Goal: Task Accomplishment & Management: Complete application form

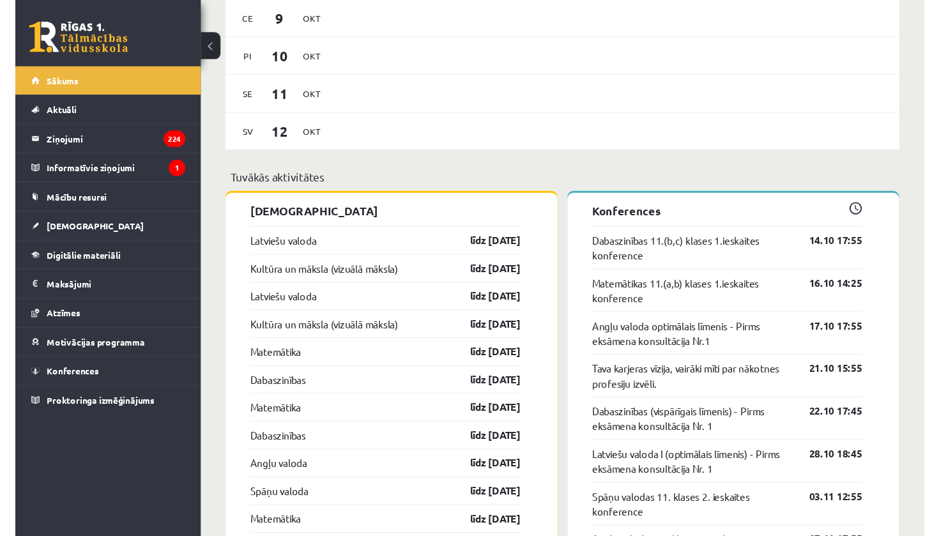
scroll to position [1053, 0]
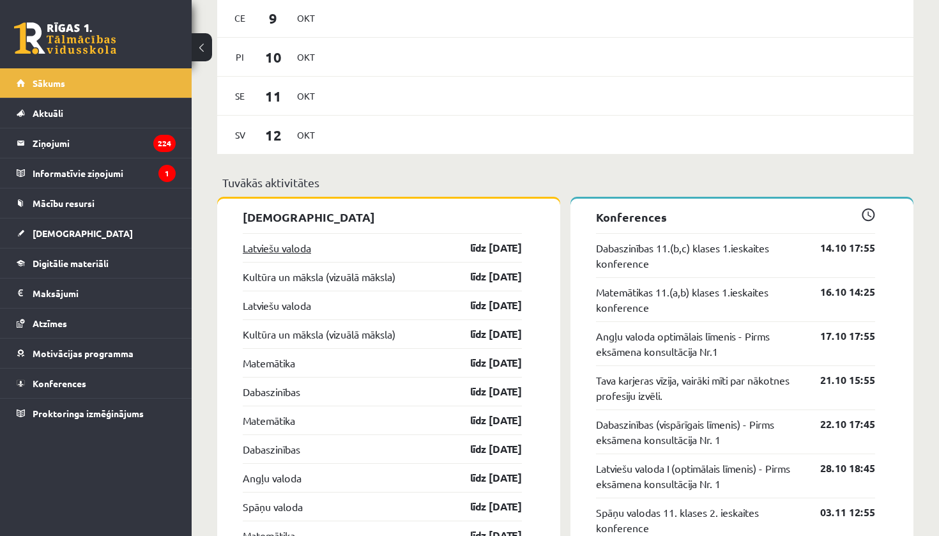
click at [304, 256] on link "Latviešu valoda" at bounding box center [277, 247] width 68 height 15
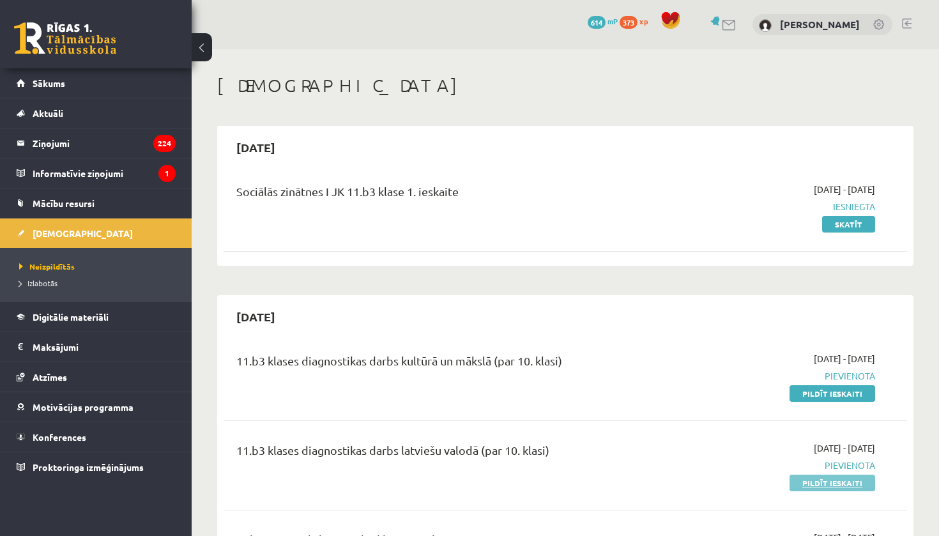
click at [847, 484] on link "Pildīt ieskaiti" at bounding box center [833, 483] width 86 height 17
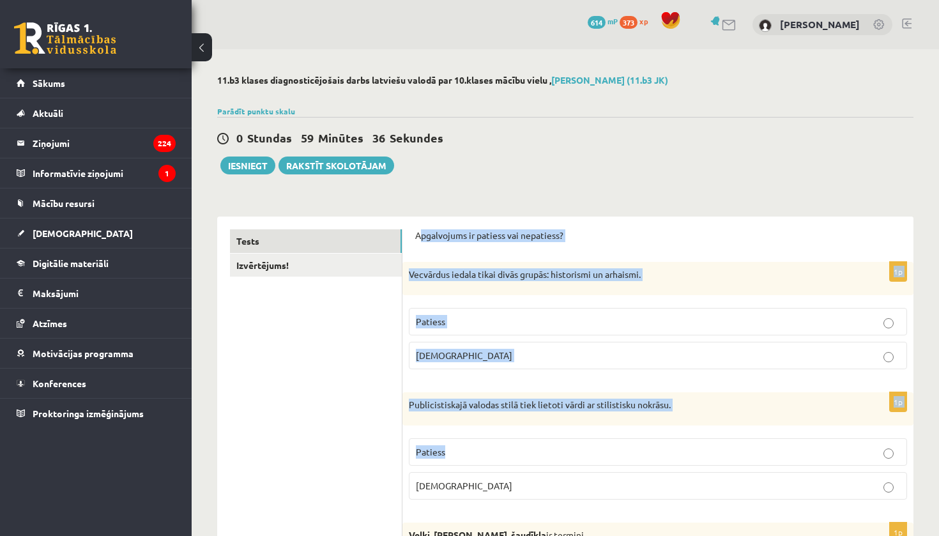
drag, startPoint x: 419, startPoint y: 236, endPoint x: 476, endPoint y: 459, distance: 231.0
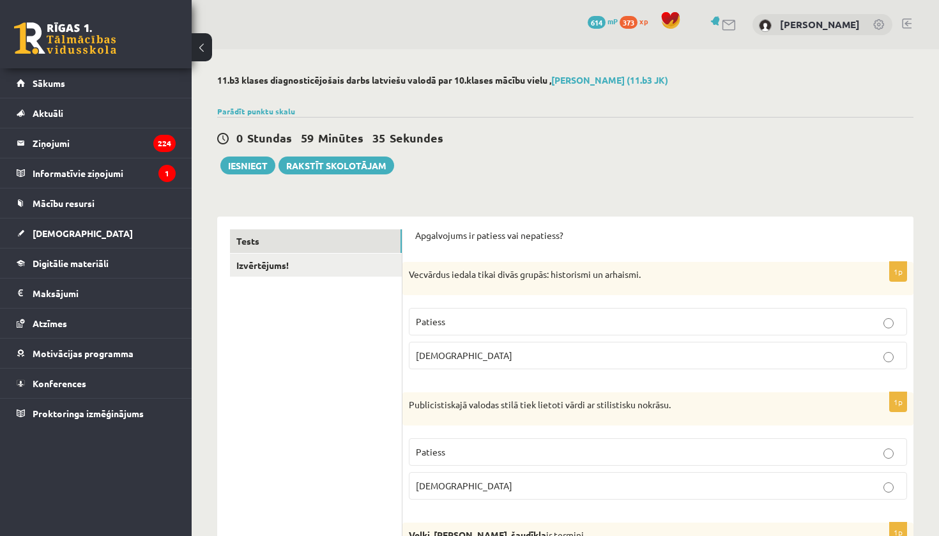
click at [417, 238] on p "Apgalvojums ir patiess vai nepatiess?" at bounding box center [658, 235] width 486 height 13
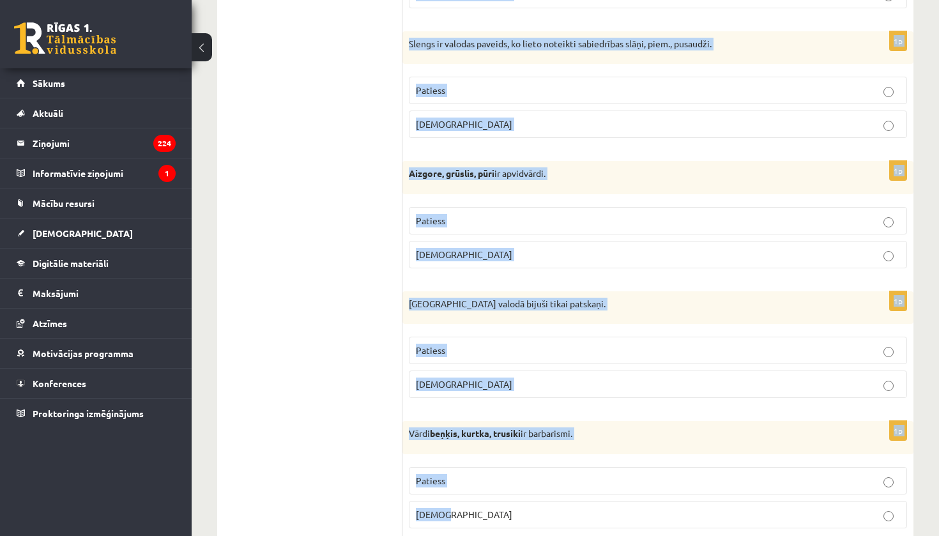
scroll to position [3695, 0]
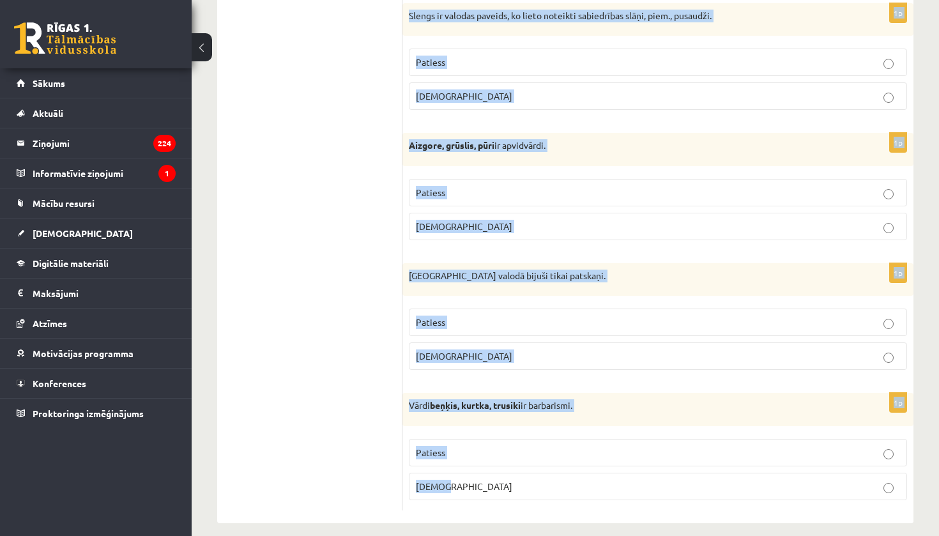
drag, startPoint x: 417, startPoint y: 238, endPoint x: 515, endPoint y: 535, distance: 312.8
copy form "Apgalvojums ir patiess vai nepatiess? 1p Vecvārdus iedala tikai divās grupās: h…"
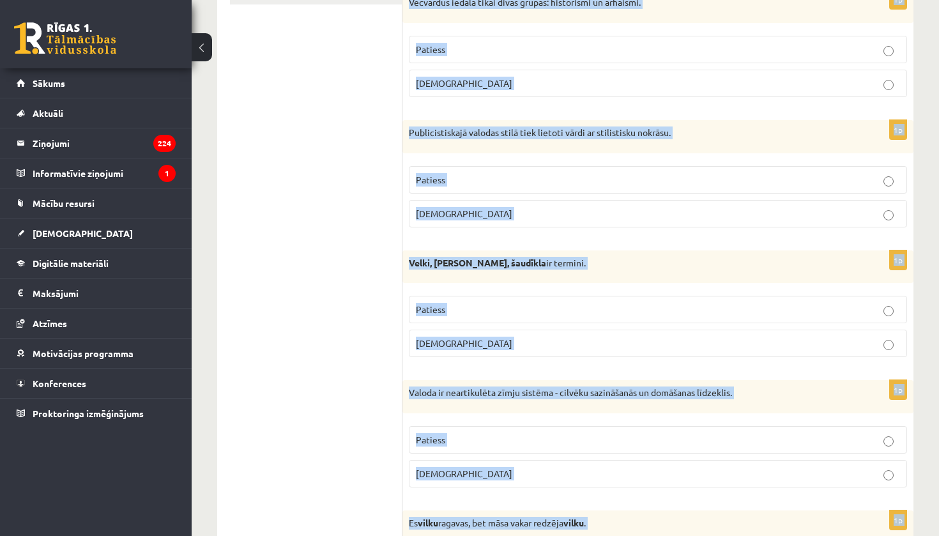
scroll to position [116, 0]
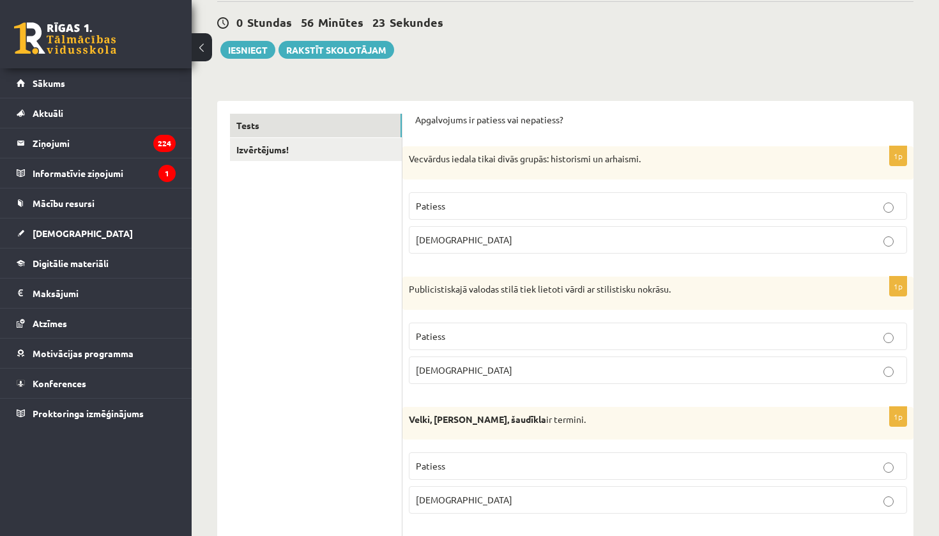
click at [725, 39] on div "0 Stundas 56 Minūtes 23 Sekundes Ieskaite saglabāta! Iesniegt Rakstīt skolotājam" at bounding box center [565, 30] width 697 height 58
click at [593, 202] on p "Patiess" at bounding box center [658, 205] width 484 height 13
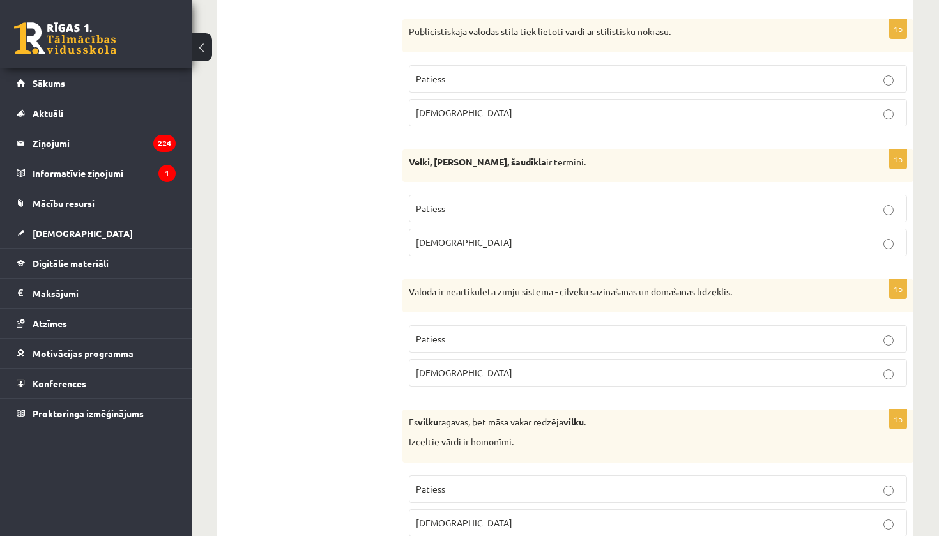
scroll to position [378, 0]
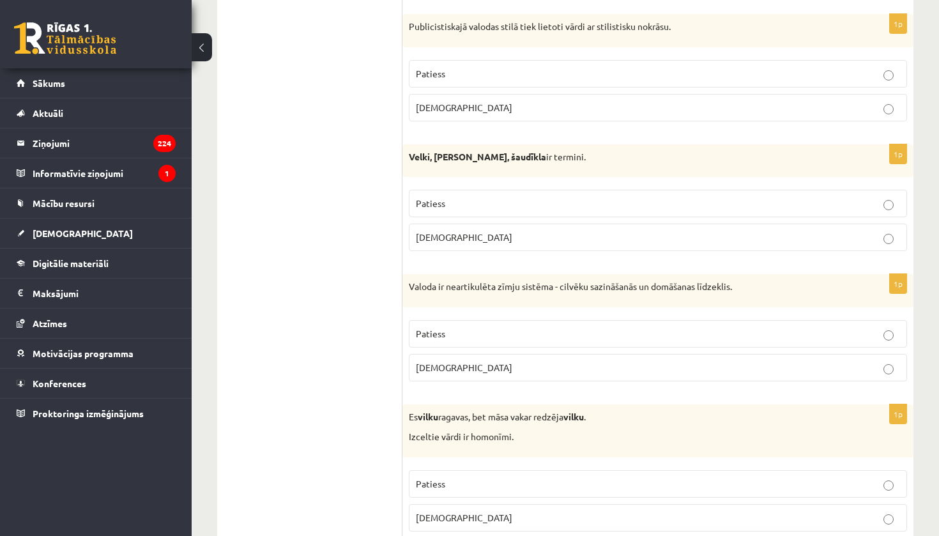
click at [486, 79] on p "Patiess" at bounding box center [658, 73] width 484 height 13
click at [456, 233] on p "Aplams" at bounding box center [658, 237] width 484 height 13
click at [456, 366] on p "Aplams" at bounding box center [658, 367] width 484 height 13
click at [467, 477] on p "Patiess" at bounding box center [658, 483] width 484 height 13
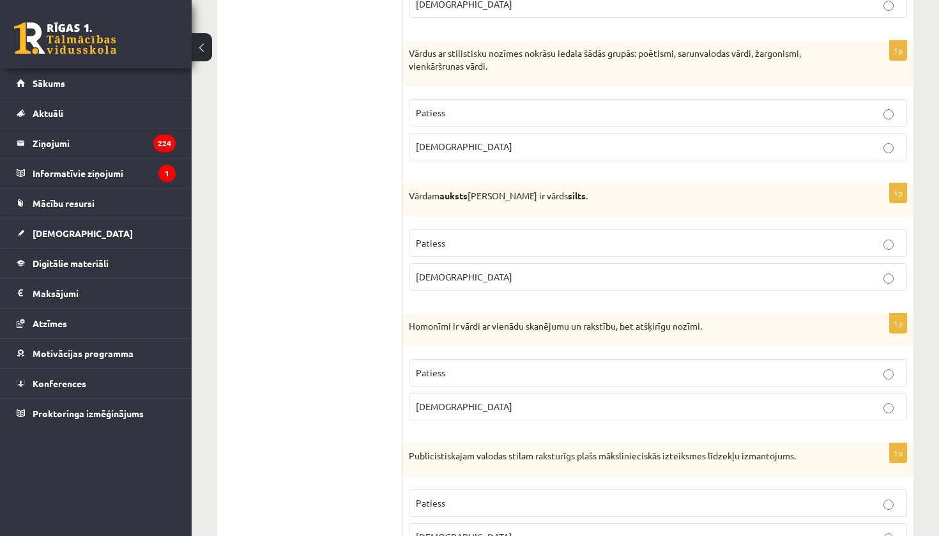
scroll to position [902, 0]
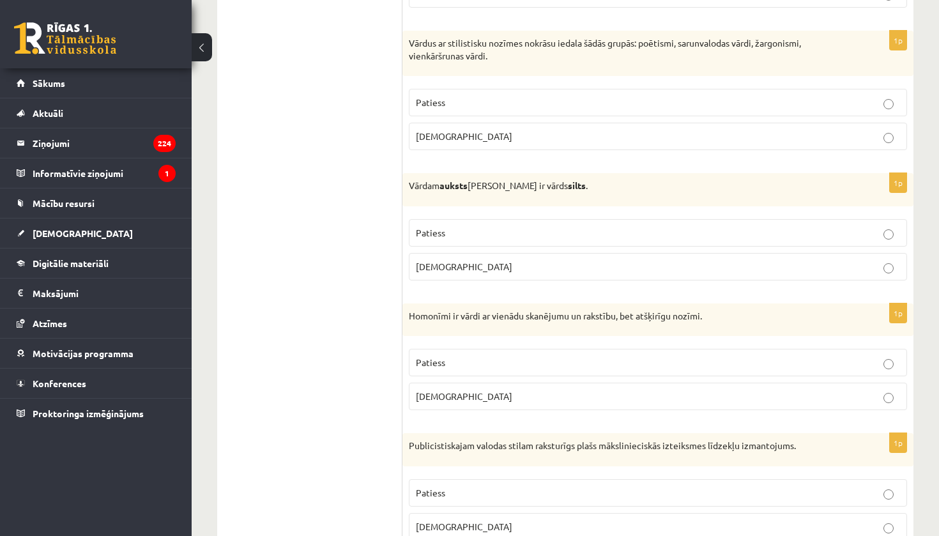
click at [518, 96] on p "Patiess" at bounding box center [658, 102] width 484 height 13
click at [484, 254] on label "Aplams" at bounding box center [658, 266] width 498 height 27
click at [466, 360] on p "Patiess" at bounding box center [658, 362] width 484 height 13
click at [468, 520] on p "Aplams" at bounding box center [658, 526] width 484 height 13
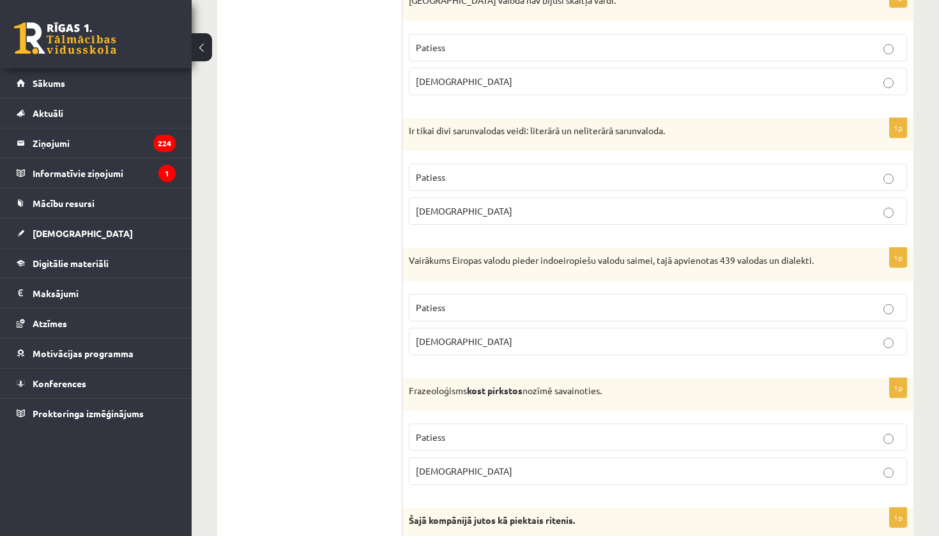
scroll to position [1481, 0]
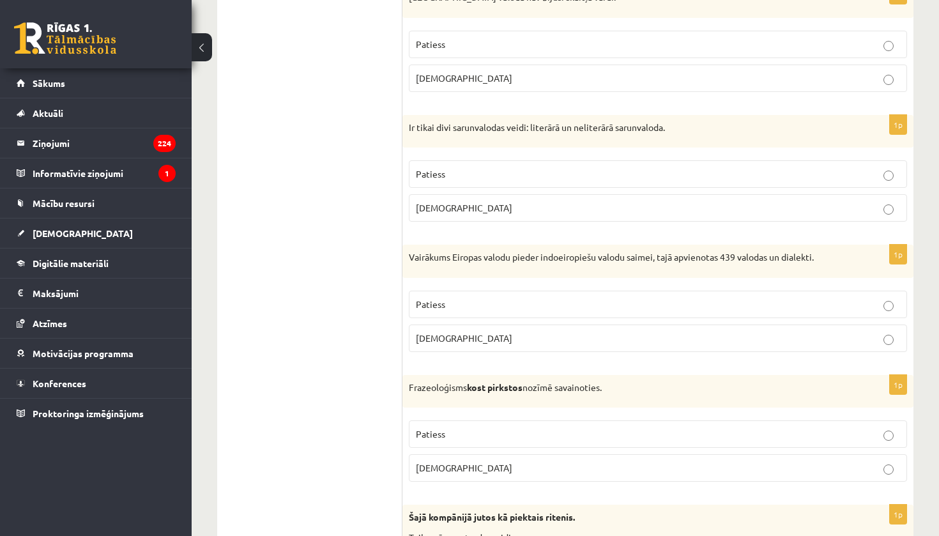
click at [663, 31] on label "Patiess" at bounding box center [658, 44] width 498 height 27
click at [582, 160] on label "Patiess" at bounding box center [658, 173] width 498 height 27
click at [542, 298] on p "Patiess" at bounding box center [658, 304] width 484 height 13
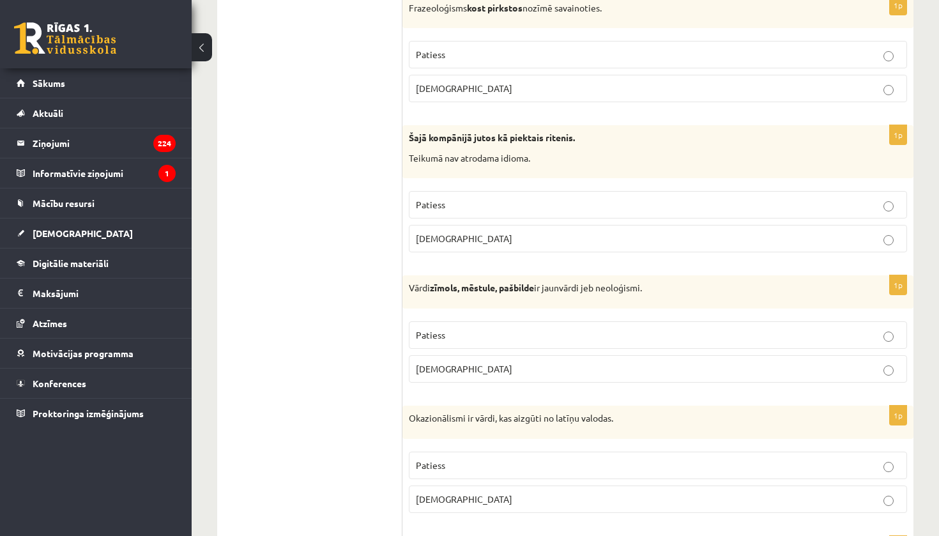
scroll to position [1864, 0]
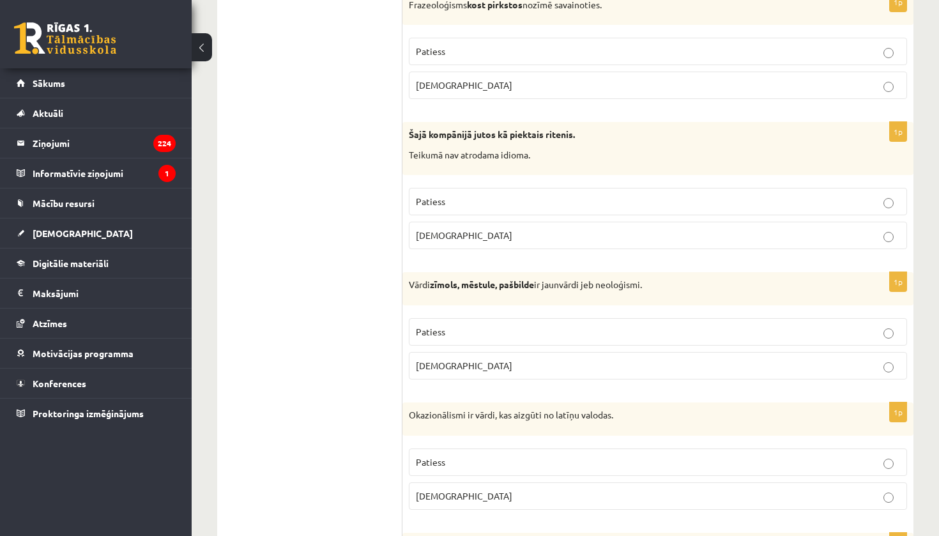
click at [517, 79] on p "Aplams" at bounding box center [658, 85] width 484 height 13
click at [510, 229] on p "Aplams" at bounding box center [658, 235] width 484 height 13
click at [528, 327] on p "Patiess" at bounding box center [658, 331] width 484 height 13
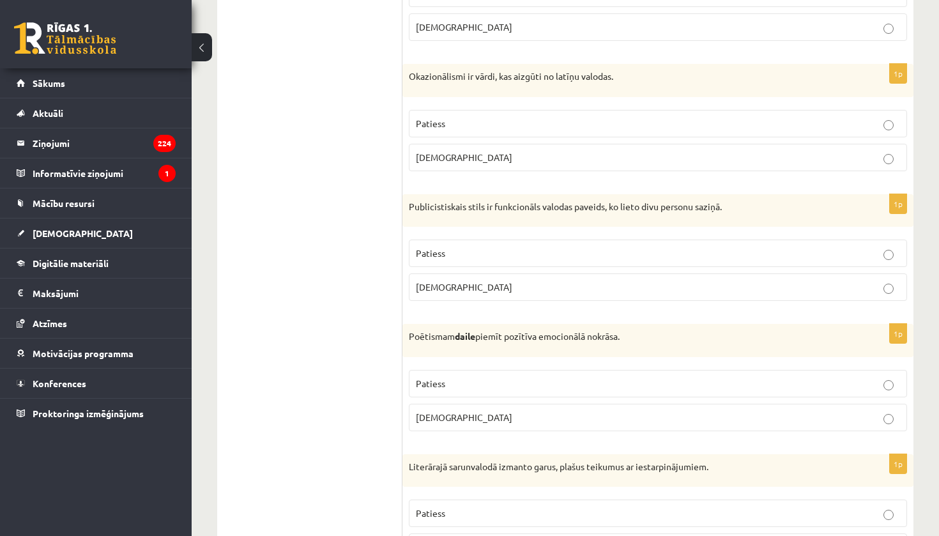
scroll to position [2204, 0]
click at [525, 150] on p "Aplams" at bounding box center [658, 156] width 484 height 13
click at [494, 280] on p "Aplams" at bounding box center [658, 286] width 484 height 13
click at [487, 383] on label "Patiess" at bounding box center [658, 382] width 498 height 27
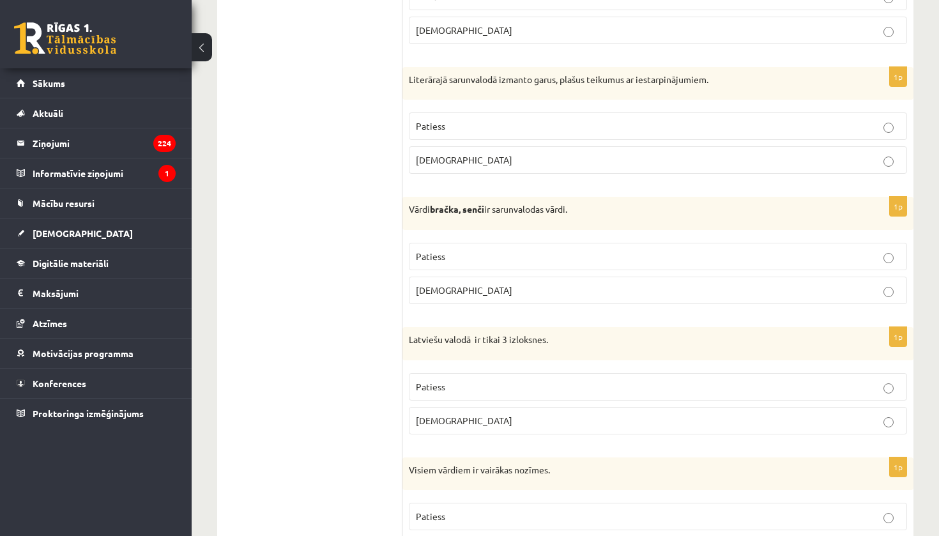
scroll to position [2582, 0]
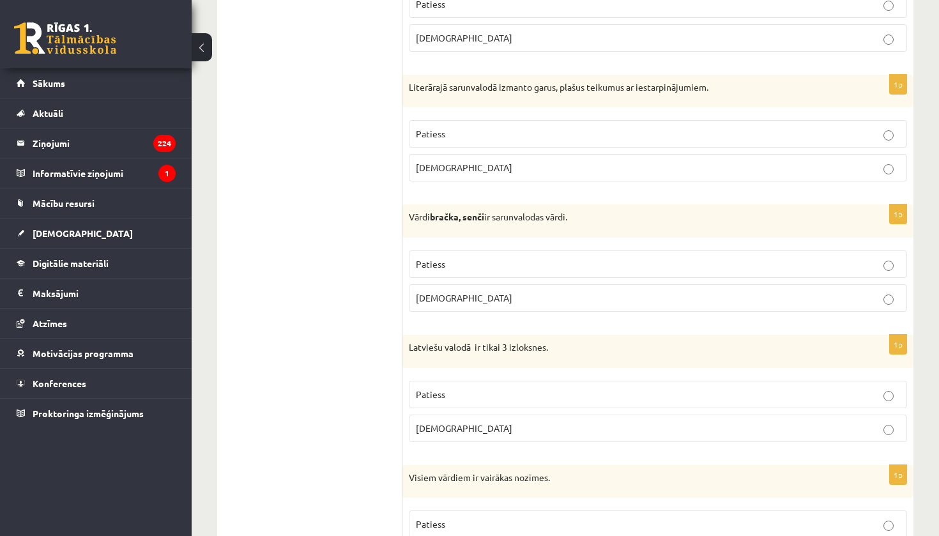
click at [498, 161] on p "Aplams" at bounding box center [658, 167] width 484 height 13
click at [486, 258] on p "Patiess" at bounding box center [658, 264] width 484 height 13
click at [474, 422] on p "Aplams" at bounding box center [658, 428] width 484 height 13
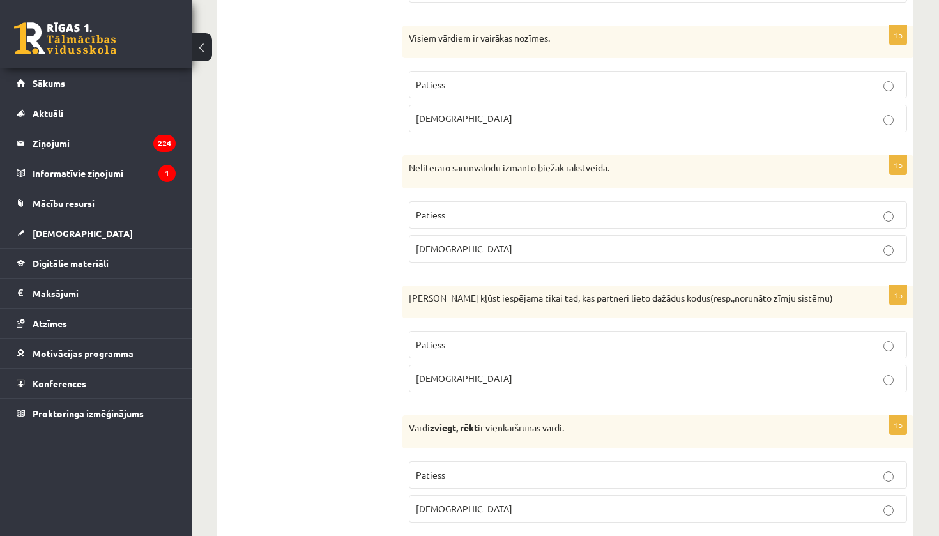
scroll to position [3037, 0]
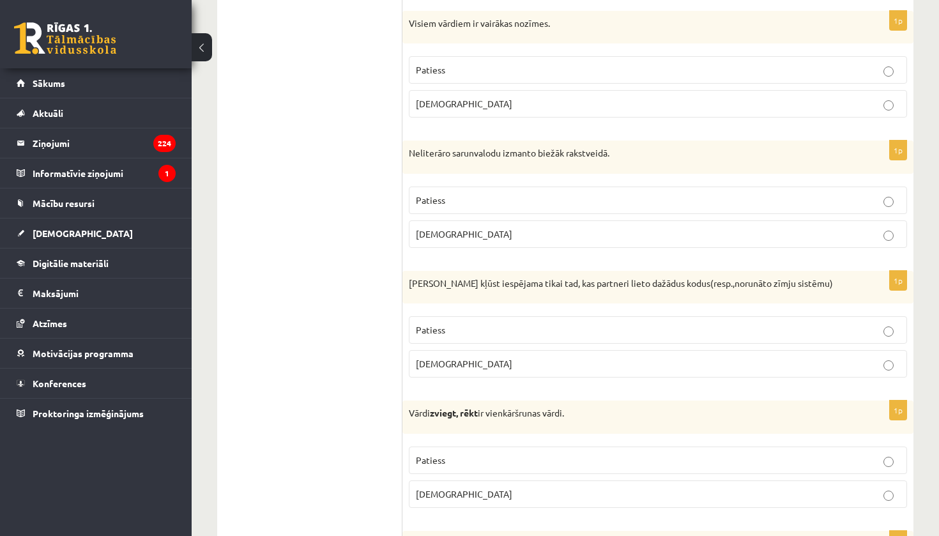
click at [533, 90] on label "Aplams" at bounding box center [658, 103] width 498 height 27
click at [488, 228] on p "Aplams" at bounding box center [658, 234] width 484 height 13
click at [481, 357] on p "Aplams" at bounding box center [658, 363] width 484 height 13
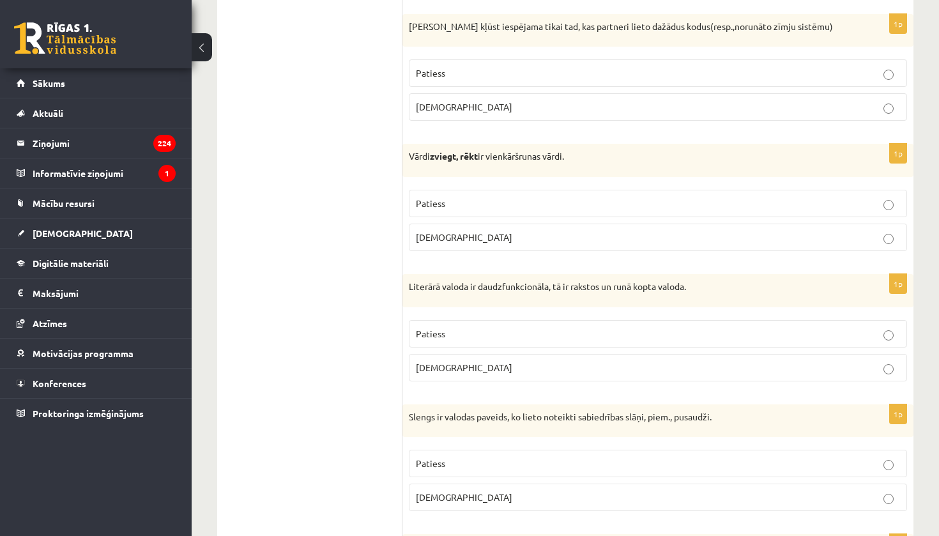
scroll to position [3297, 0]
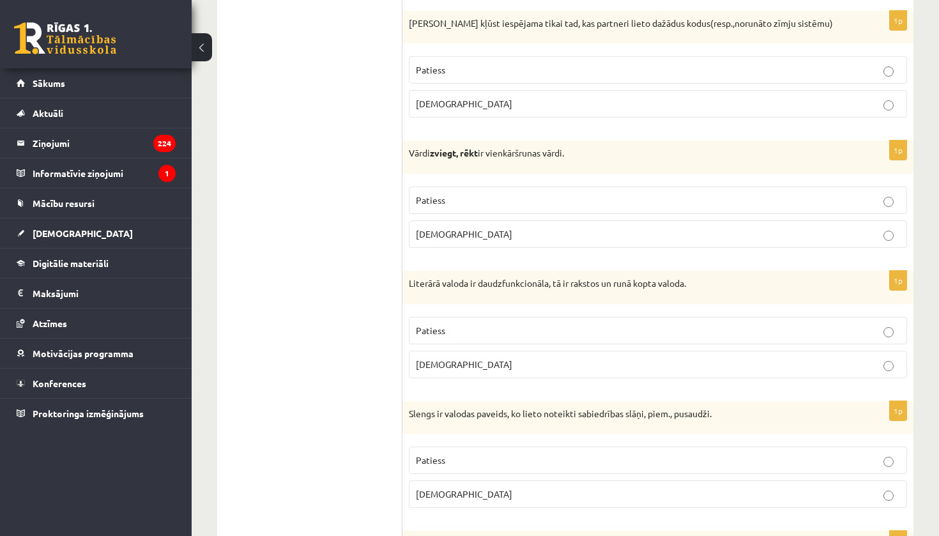
click at [643, 194] on p "Patiess" at bounding box center [658, 200] width 484 height 13
click at [556, 327] on label "Patiess" at bounding box center [658, 330] width 498 height 27
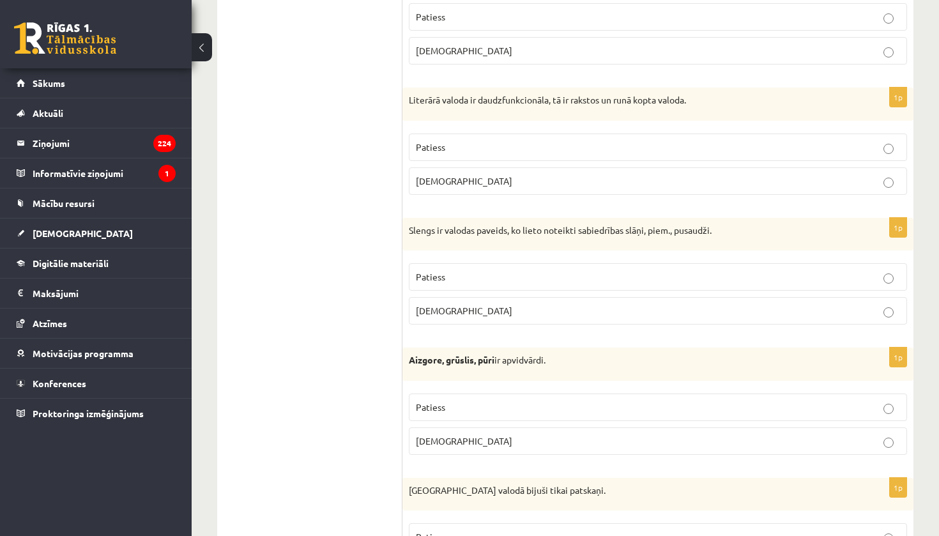
scroll to position [3488, 0]
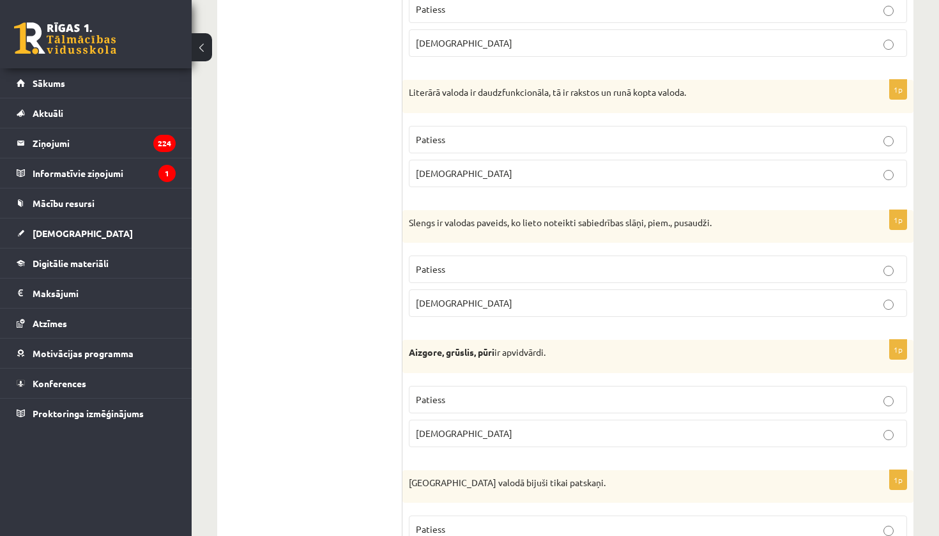
click at [643, 263] on p "Patiess" at bounding box center [658, 269] width 484 height 13
click at [589, 393] on p "Patiess" at bounding box center [658, 399] width 484 height 13
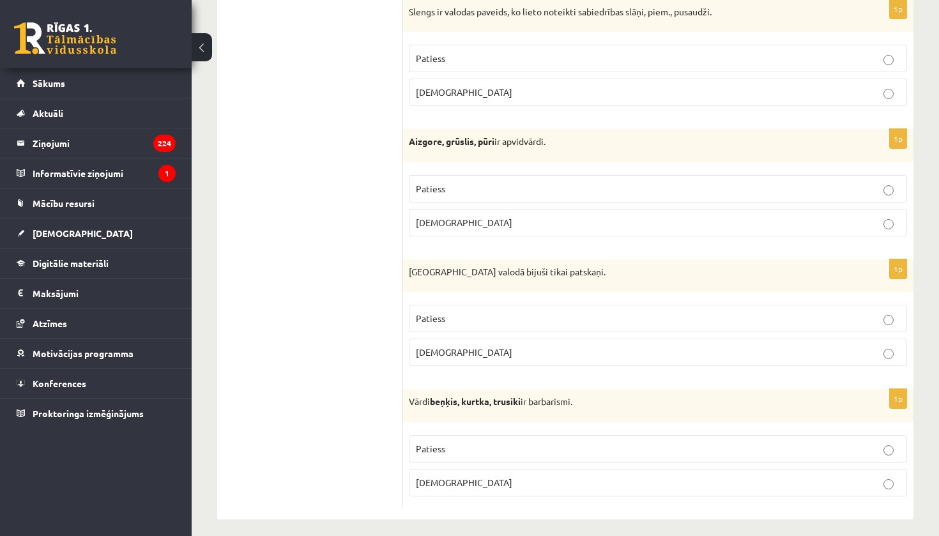
scroll to position [3695, 0]
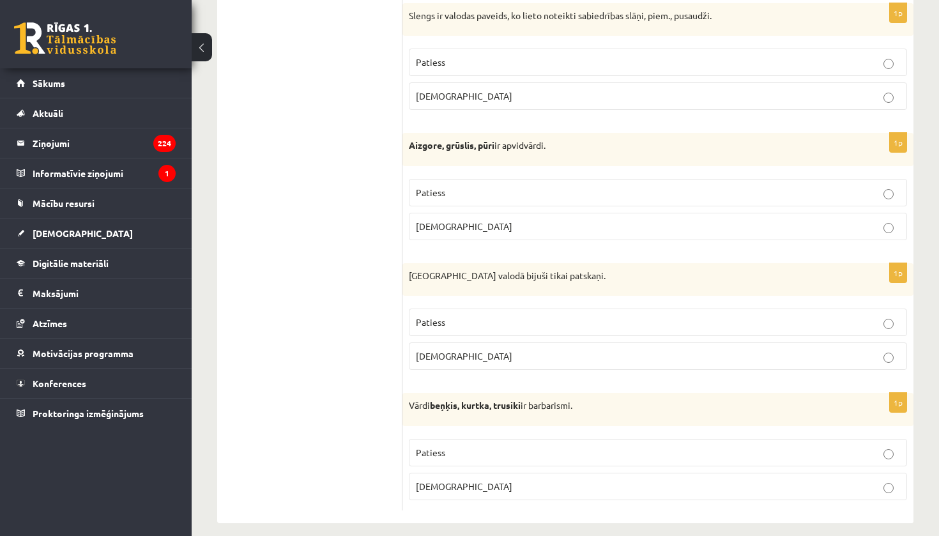
click at [698, 350] on p "Aplams" at bounding box center [658, 356] width 484 height 13
click at [655, 446] on p "Patiess" at bounding box center [658, 452] width 484 height 13
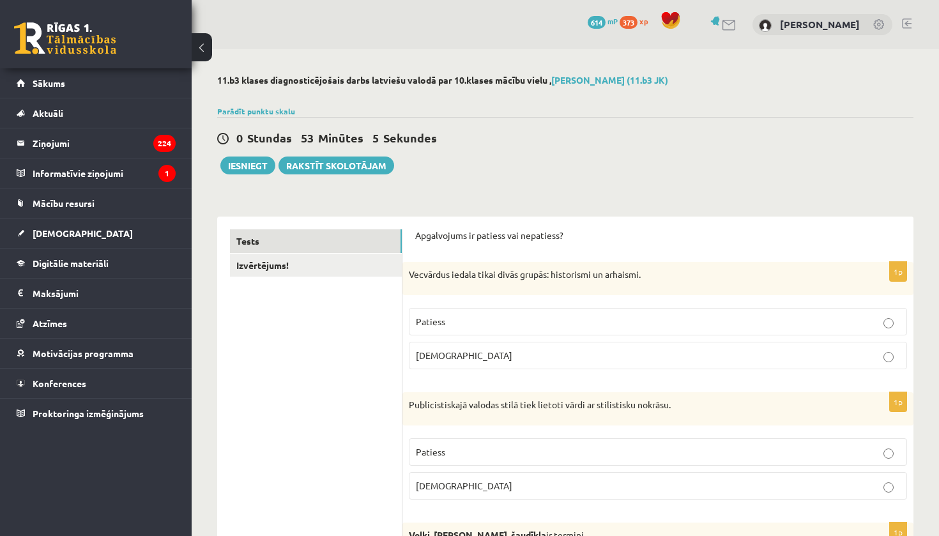
scroll to position [0, 0]
click at [273, 270] on link "Izvērtējums!" at bounding box center [316, 266] width 172 height 24
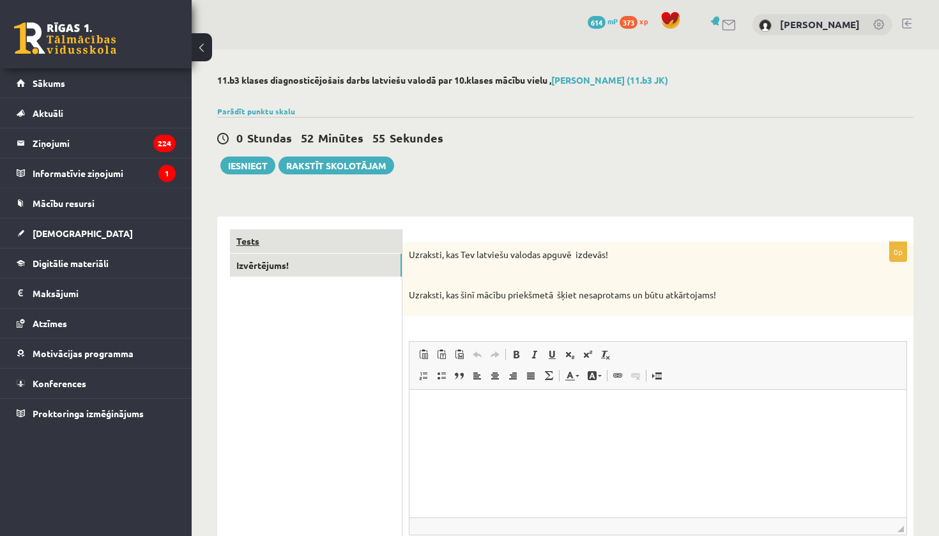
click at [257, 243] on link "Tests" at bounding box center [316, 241] width 172 height 24
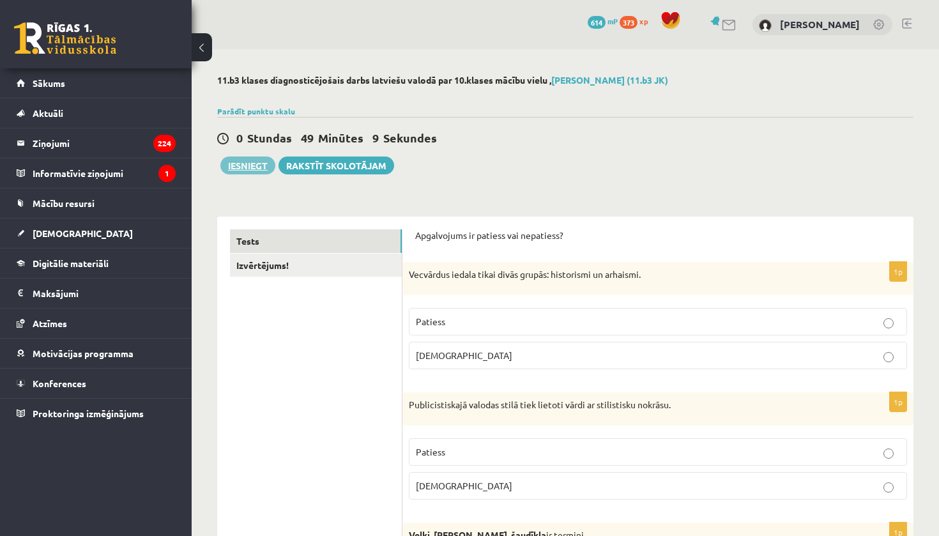
click at [246, 169] on button "Iesniegt" at bounding box center [247, 166] width 55 height 18
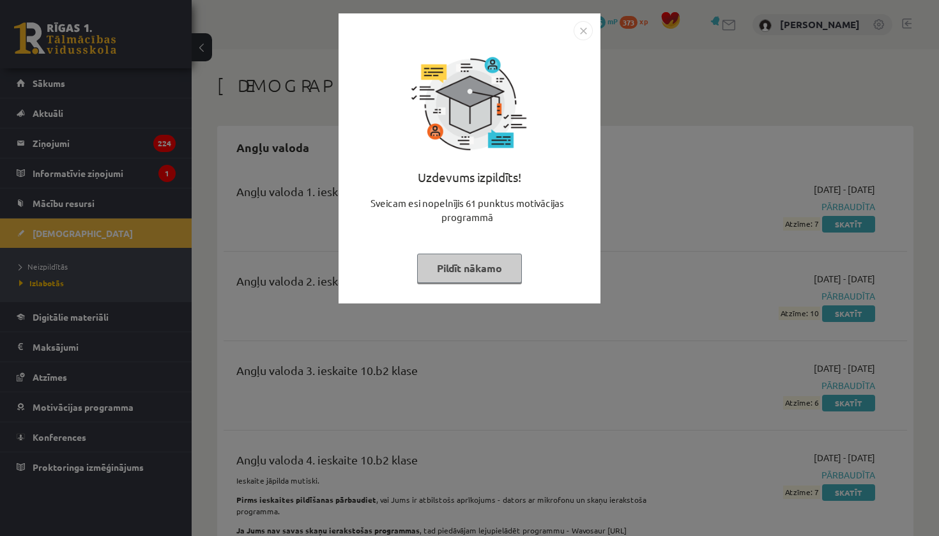
click at [585, 29] on img "Close" at bounding box center [583, 30] width 19 height 19
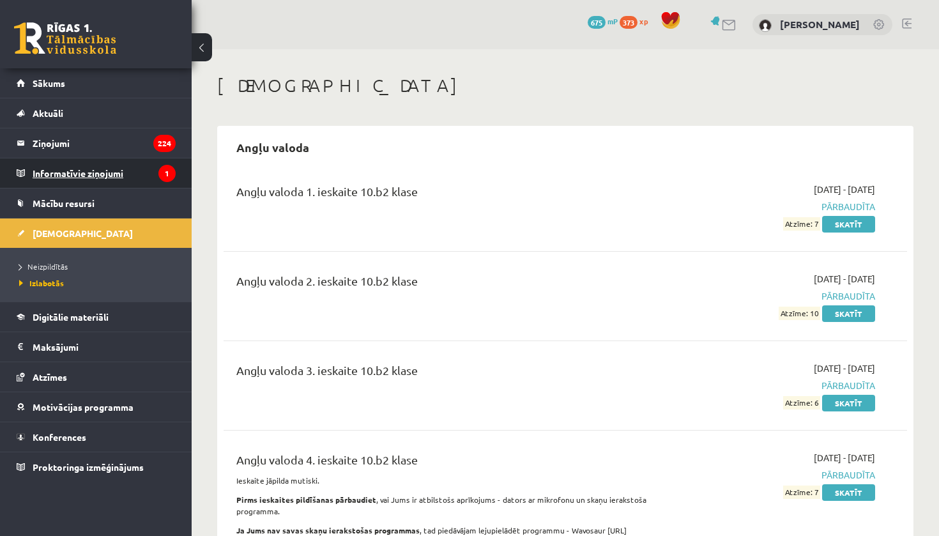
click at [114, 178] on legend "Informatīvie ziņojumi 1" at bounding box center [104, 172] width 143 height 29
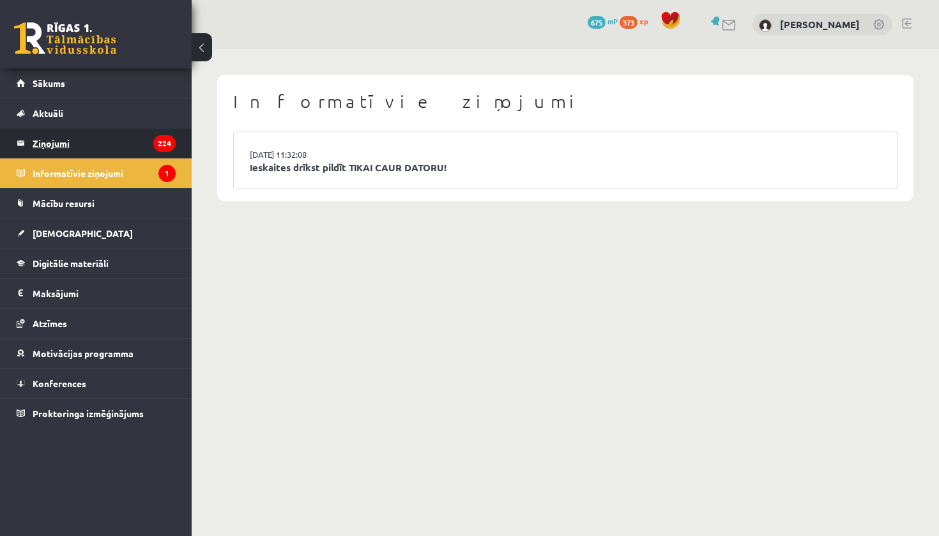
click at [57, 147] on legend "Ziņojumi 224" at bounding box center [104, 142] width 143 height 29
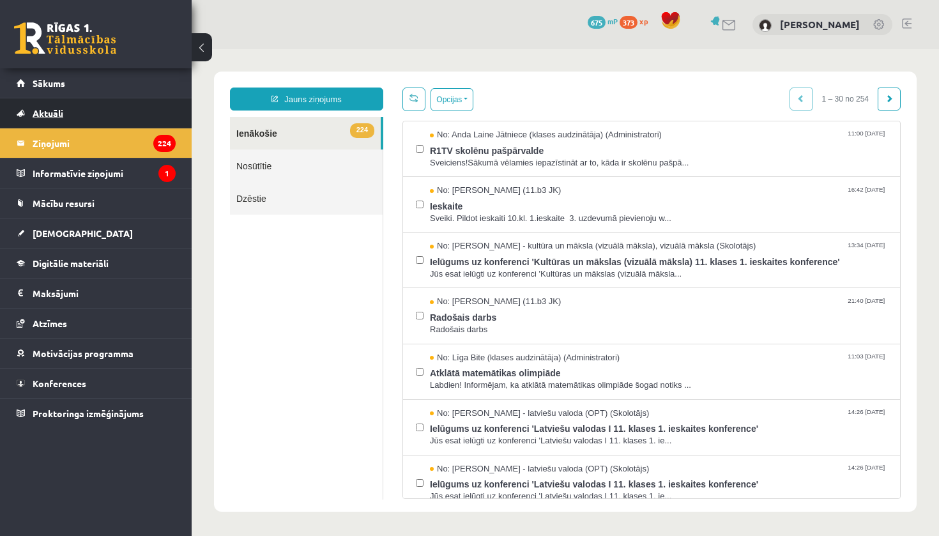
click at [47, 110] on span "Aktuāli" at bounding box center [48, 113] width 31 height 12
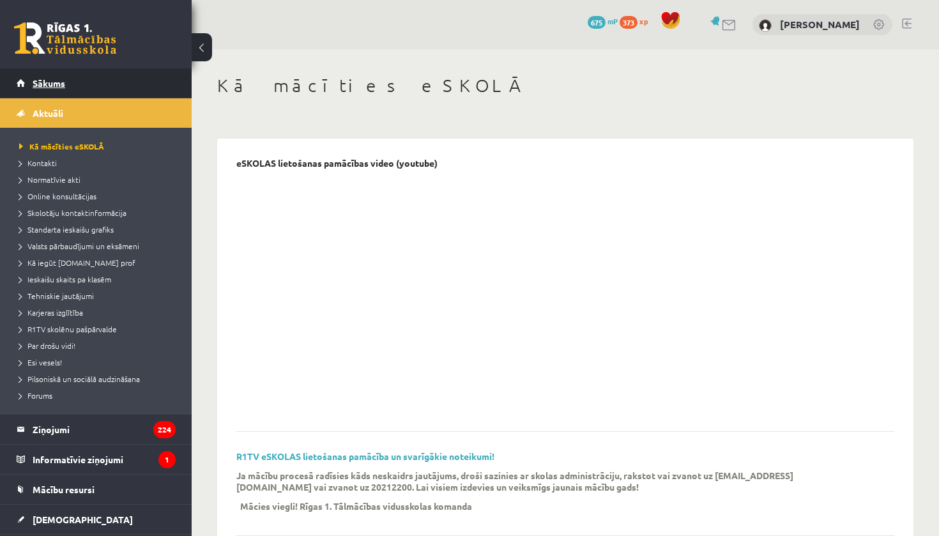
click at [58, 83] on span "Sākums" at bounding box center [49, 83] width 33 height 12
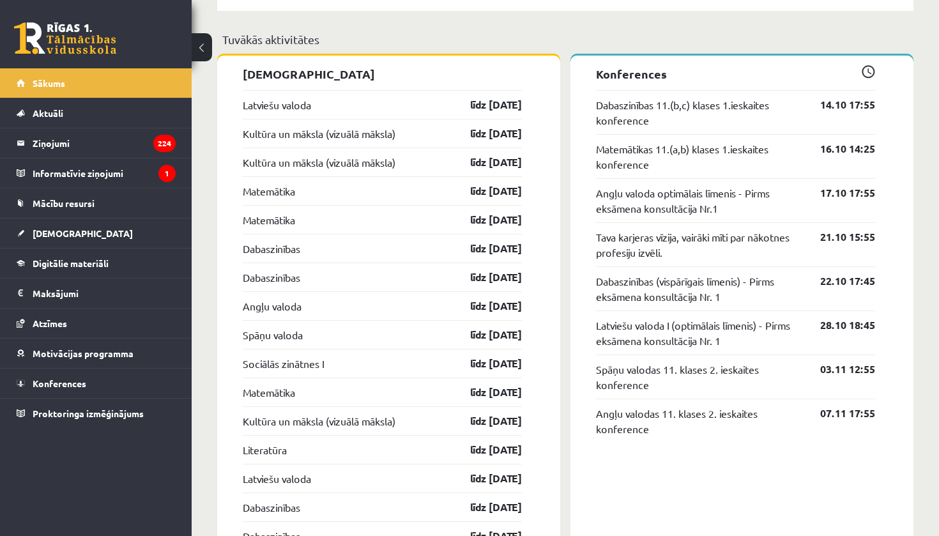
scroll to position [1193, 0]
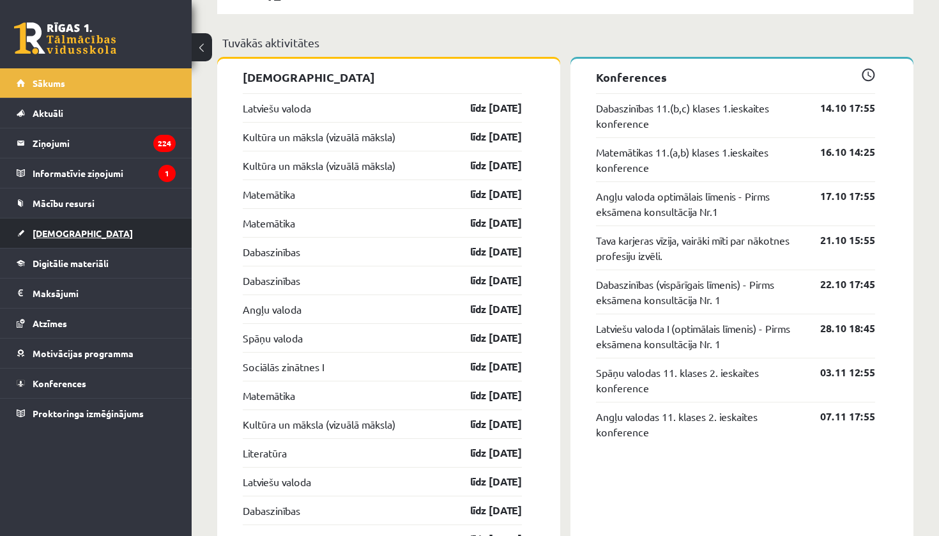
click at [65, 237] on span "[DEMOGRAPHIC_DATA]" at bounding box center [83, 234] width 100 height 12
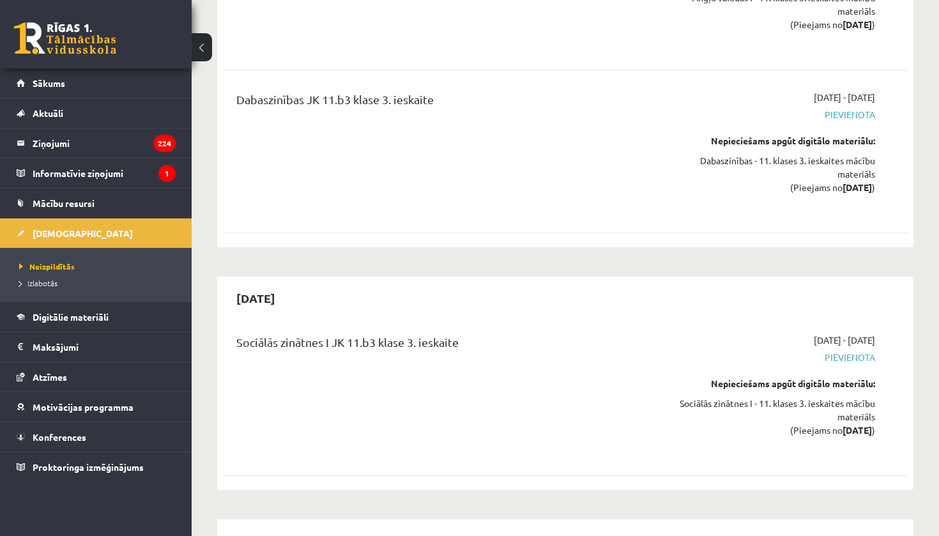
scroll to position [4316, 0]
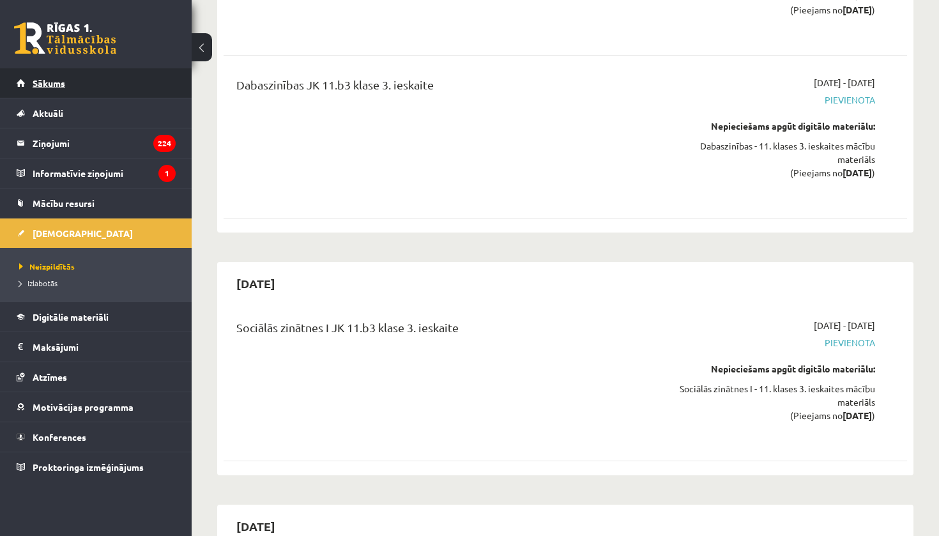
click at [58, 81] on span "Sākums" at bounding box center [49, 83] width 33 height 12
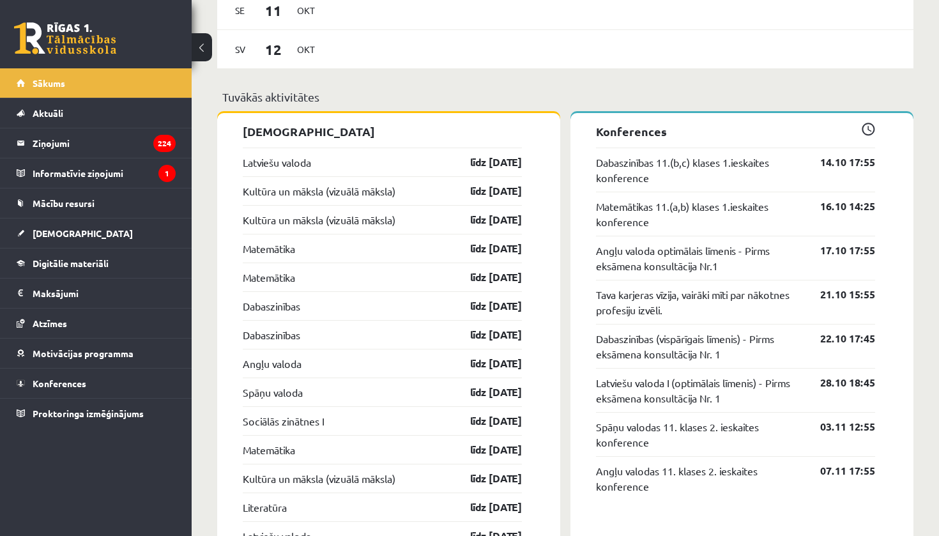
scroll to position [1137, 0]
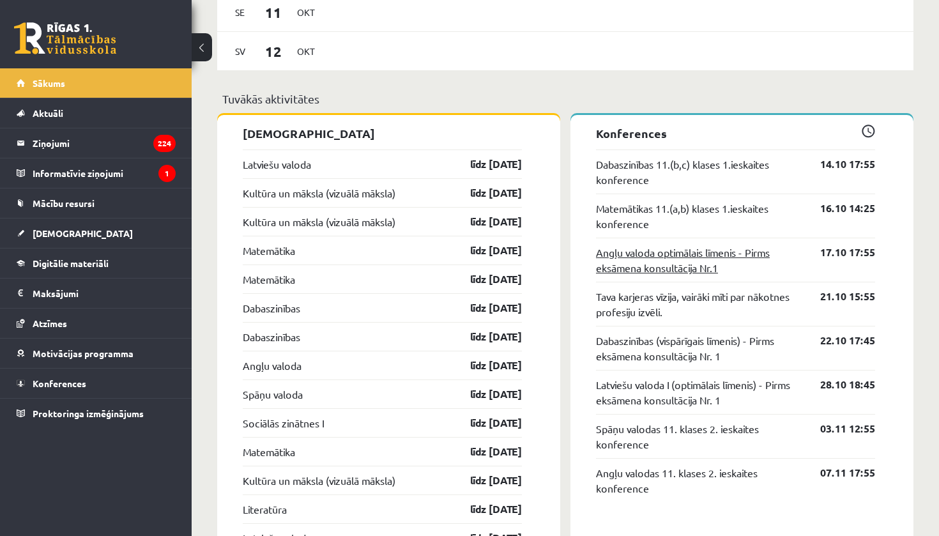
click at [742, 272] on link "Angļu valoda optimālais līmenis - Pirms eksāmena konsultācija Nr.1" at bounding box center [698, 260] width 205 height 31
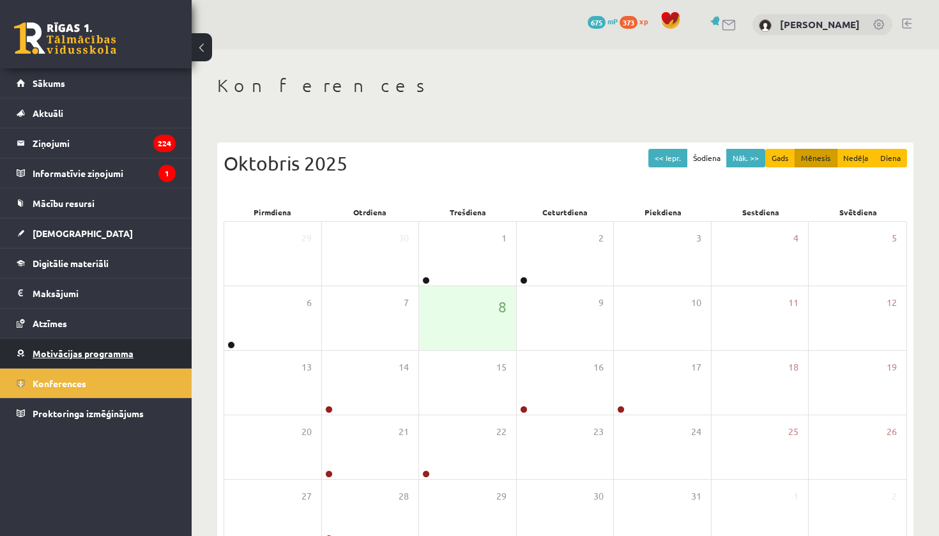
click at [114, 349] on span "Motivācijas programma" at bounding box center [83, 354] width 101 height 12
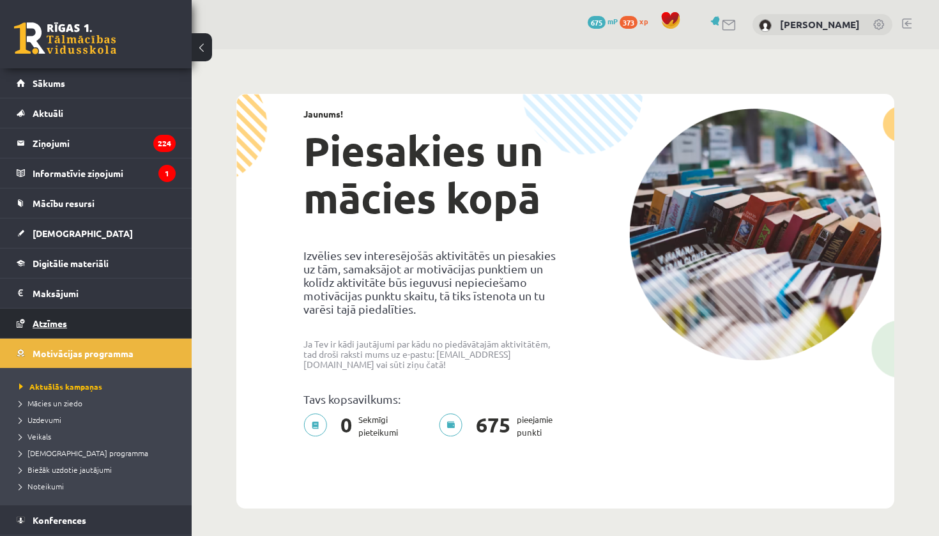
click at [54, 323] on span "Atzīmes" at bounding box center [50, 324] width 35 height 12
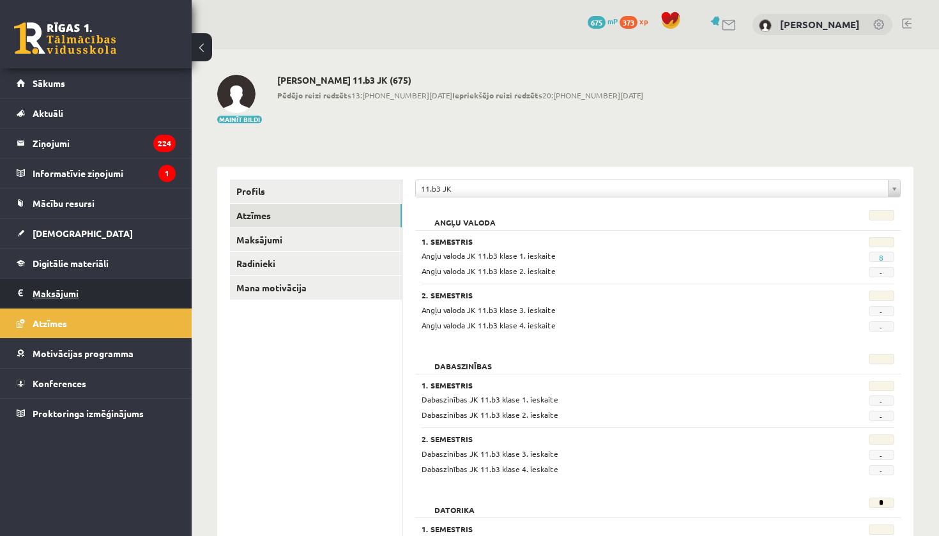
click at [63, 306] on legend "Maksājumi 0" at bounding box center [104, 293] width 143 height 29
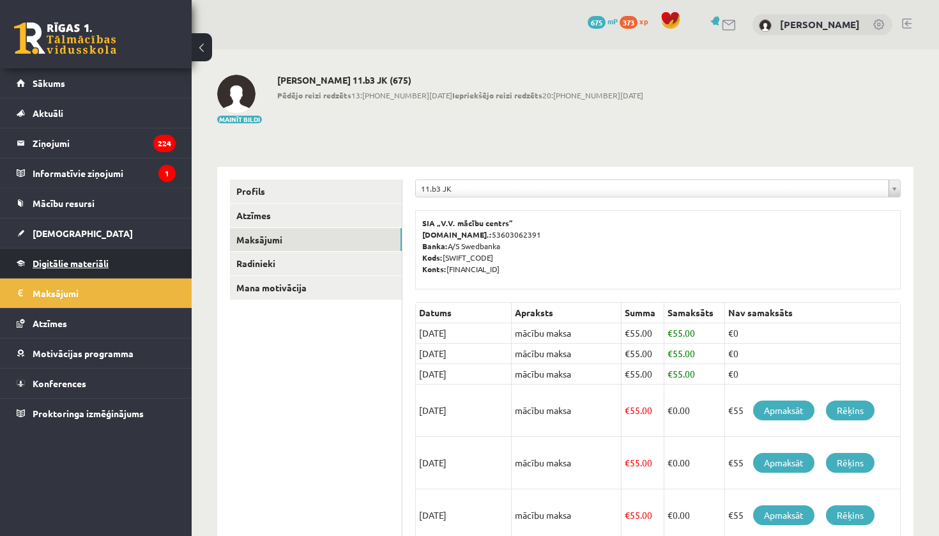
click at [73, 265] on span "Digitālie materiāli" at bounding box center [71, 264] width 76 height 12
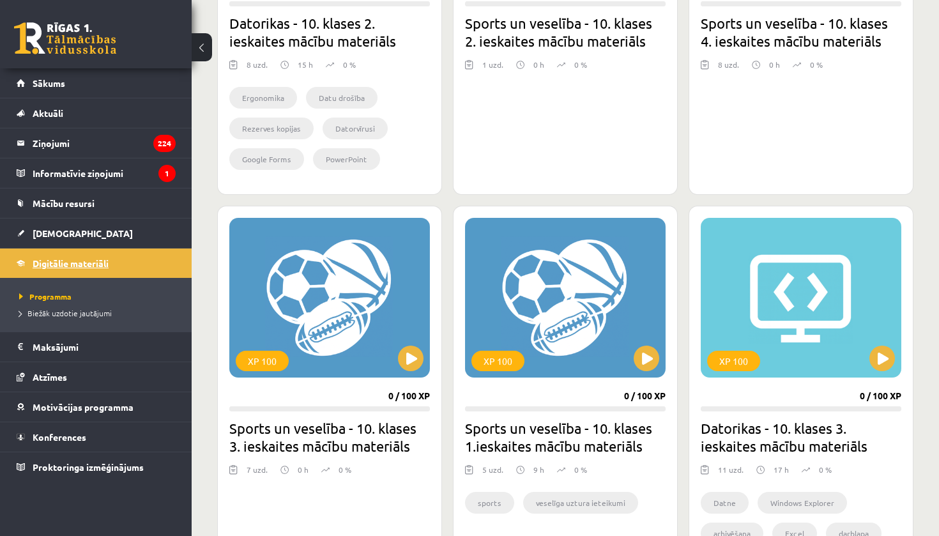
scroll to position [566, 0]
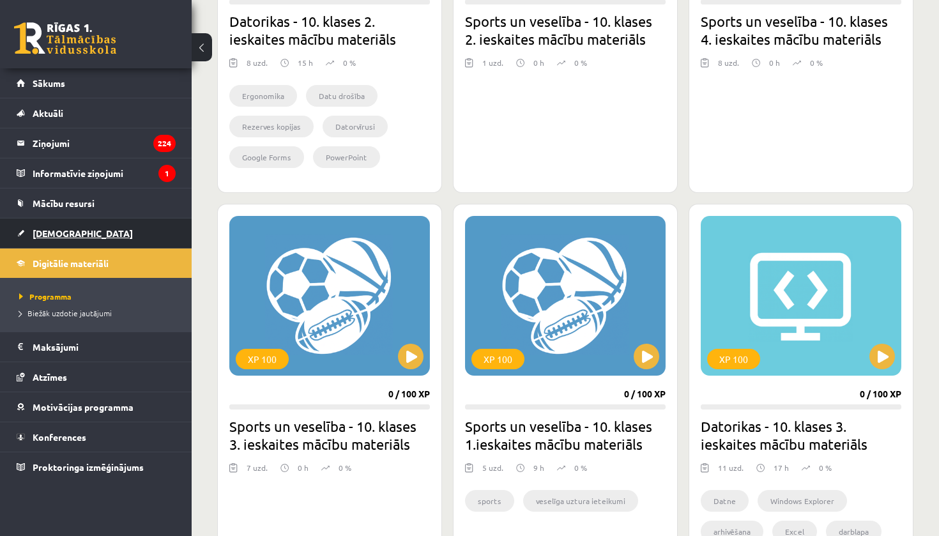
click at [67, 236] on span "[DEMOGRAPHIC_DATA]" at bounding box center [83, 234] width 100 height 12
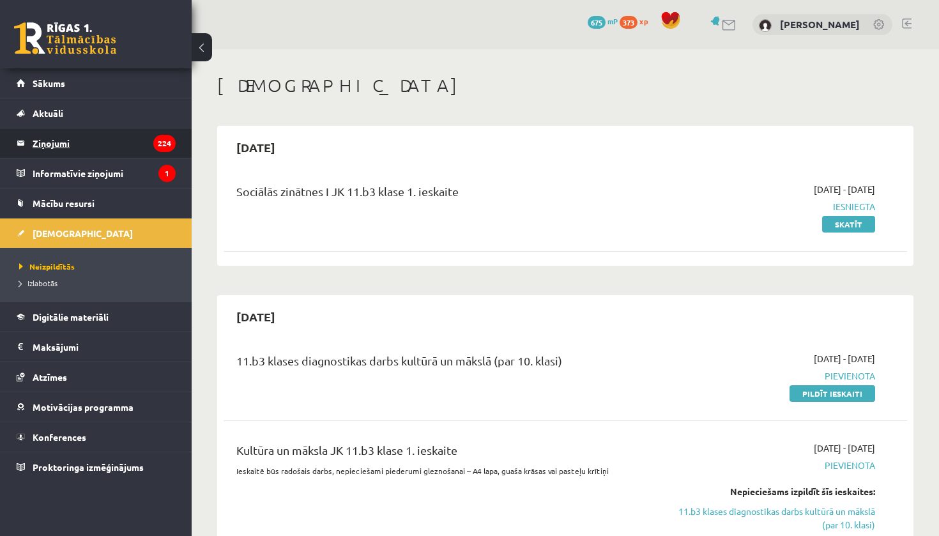
click at [64, 141] on legend "Ziņojumi 224" at bounding box center [104, 142] width 143 height 29
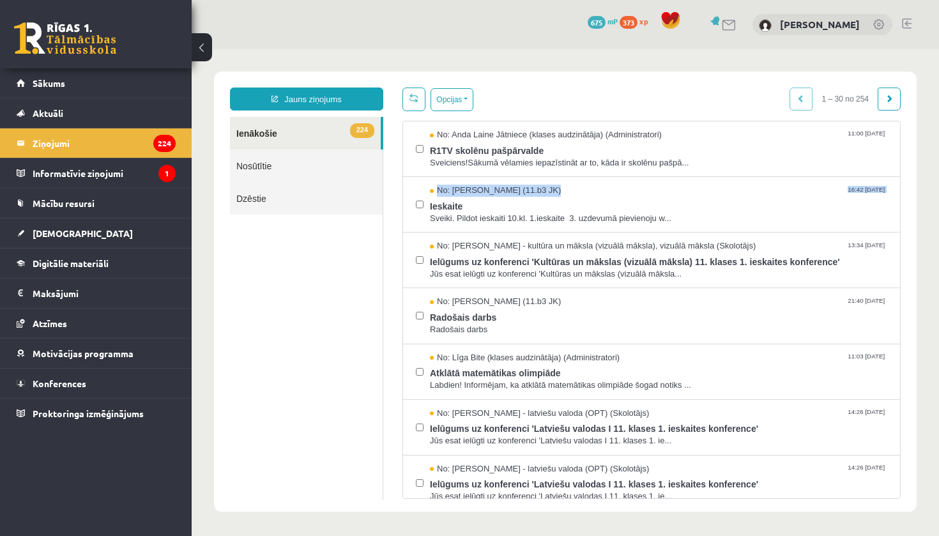
drag, startPoint x: 927, startPoint y: 166, endPoint x: 926, endPoint y: 194, distance: 28.1
click at [927, 198] on body "**********" at bounding box center [566, 291] width 748 height 485
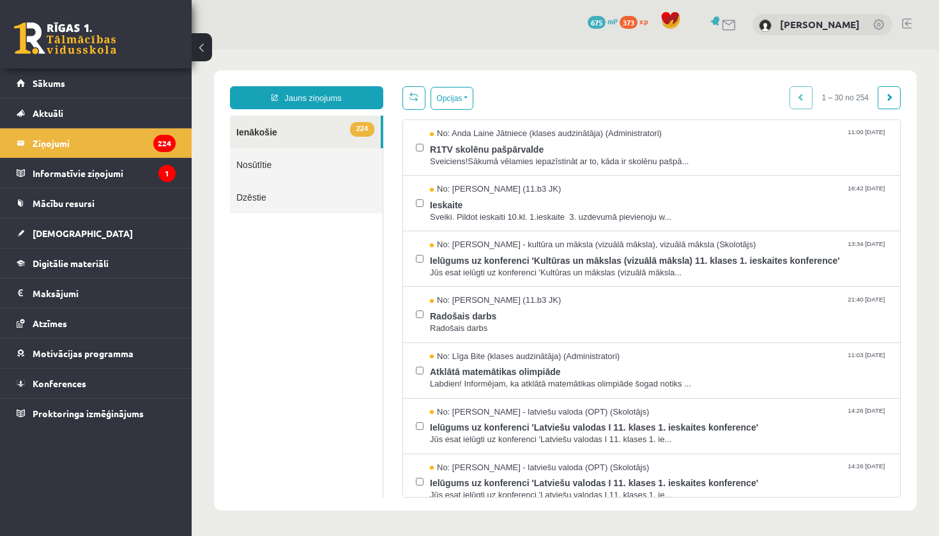
click at [913, 235] on div "**********" at bounding box center [565, 290] width 703 height 440
click at [892, 98] on span at bounding box center [890, 97] width 8 height 8
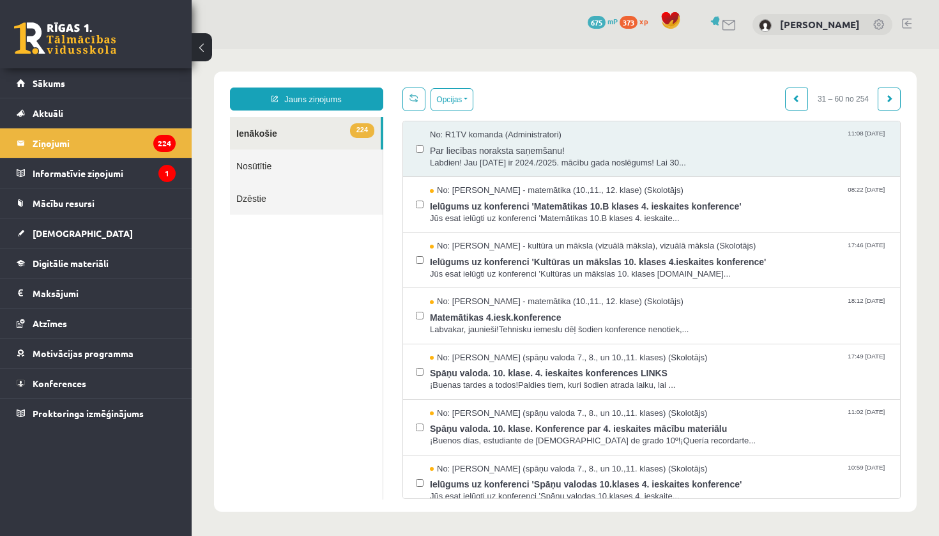
scroll to position [0, 0]
click at [801, 99] on link at bounding box center [796, 99] width 23 height 23
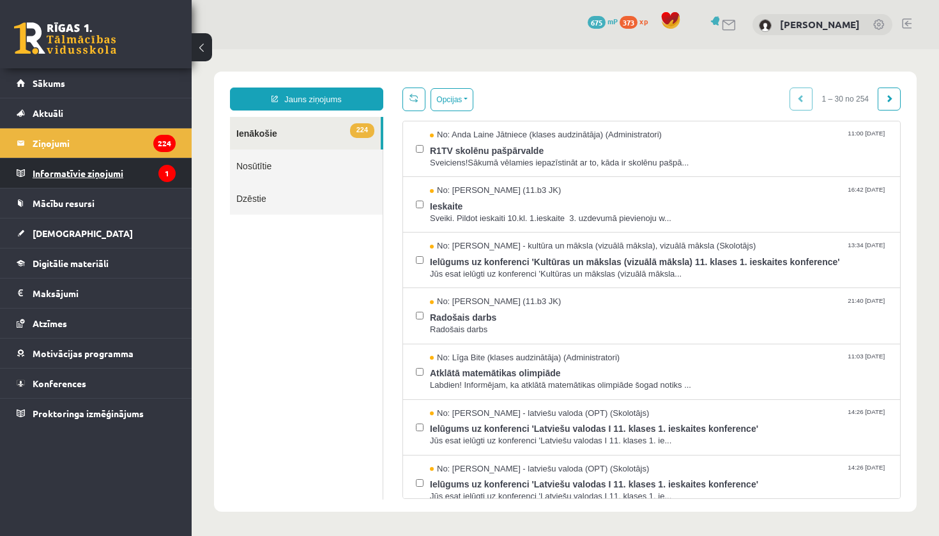
click at [75, 176] on legend "Informatīvie ziņojumi 1" at bounding box center [104, 172] width 143 height 29
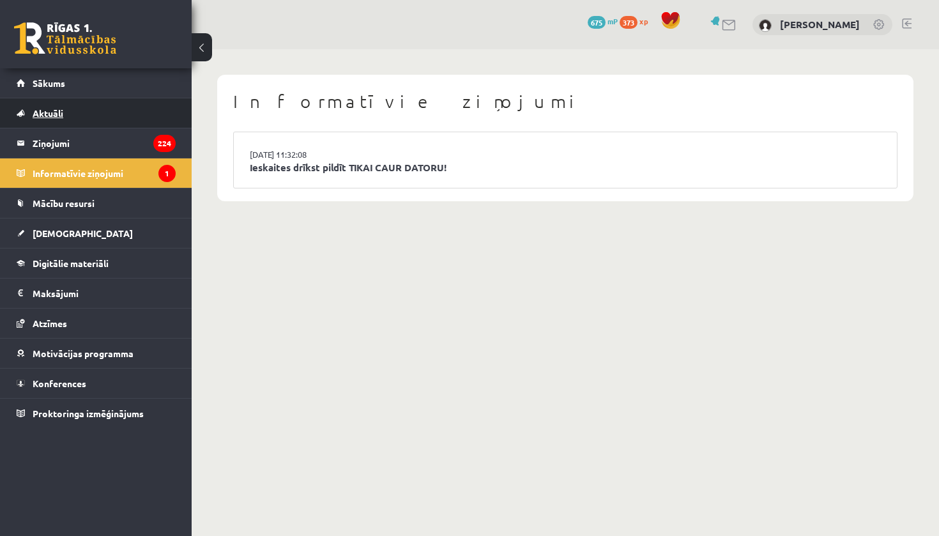
click at [59, 116] on span "Aktuāli" at bounding box center [48, 113] width 31 height 12
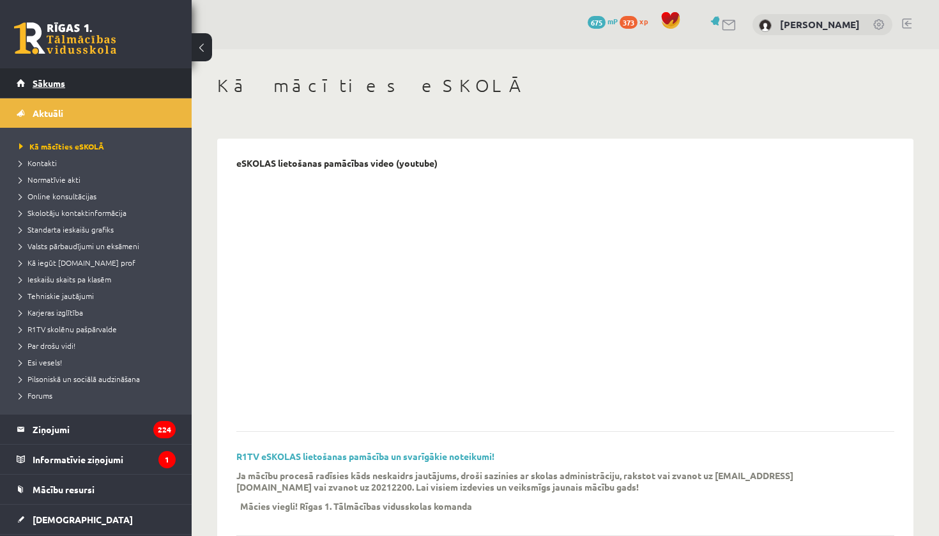
click at [54, 80] on span "Sākums" at bounding box center [49, 83] width 33 height 12
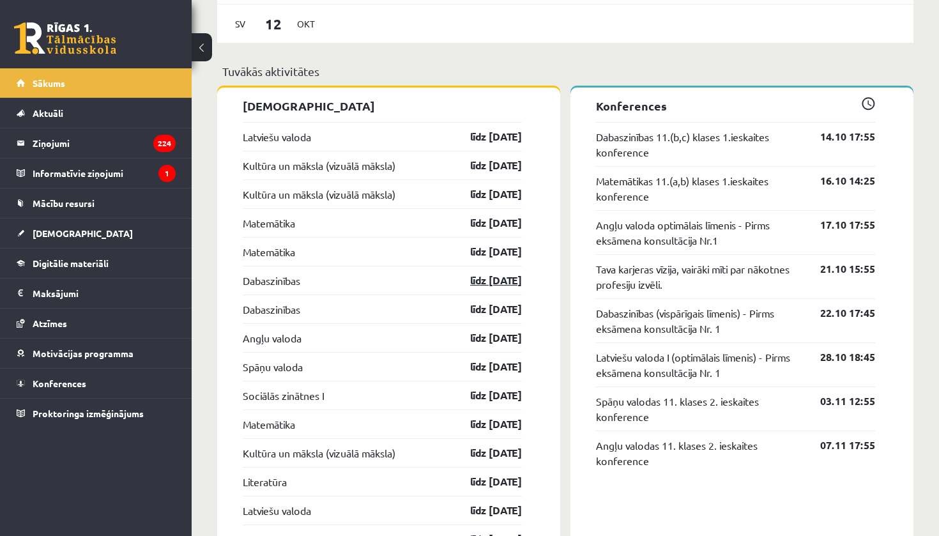
scroll to position [1165, 0]
click at [387, 173] on link "Kultūra un māksla (vizuālā māksla)" at bounding box center [319, 164] width 153 height 15
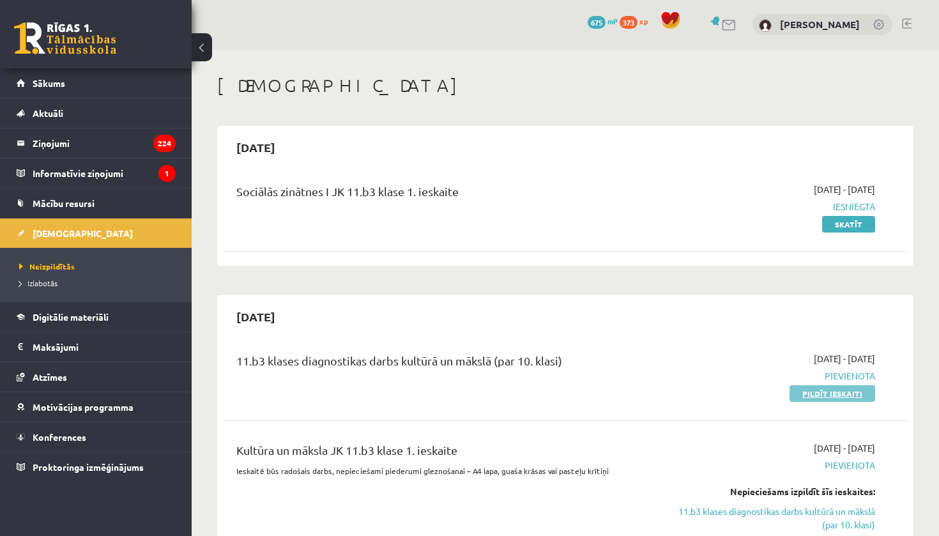
click at [814, 388] on link "Pildīt ieskaiti" at bounding box center [833, 393] width 86 height 17
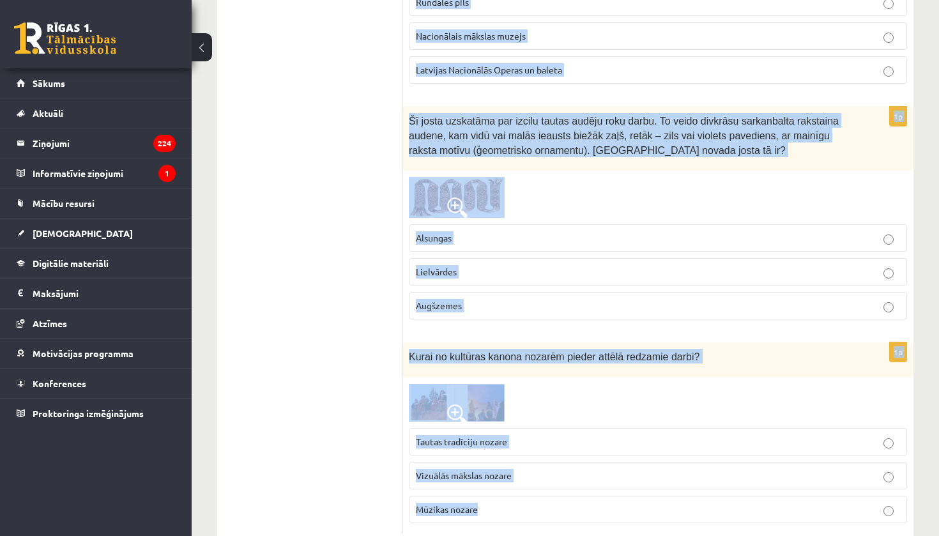
scroll to position [5171, 0]
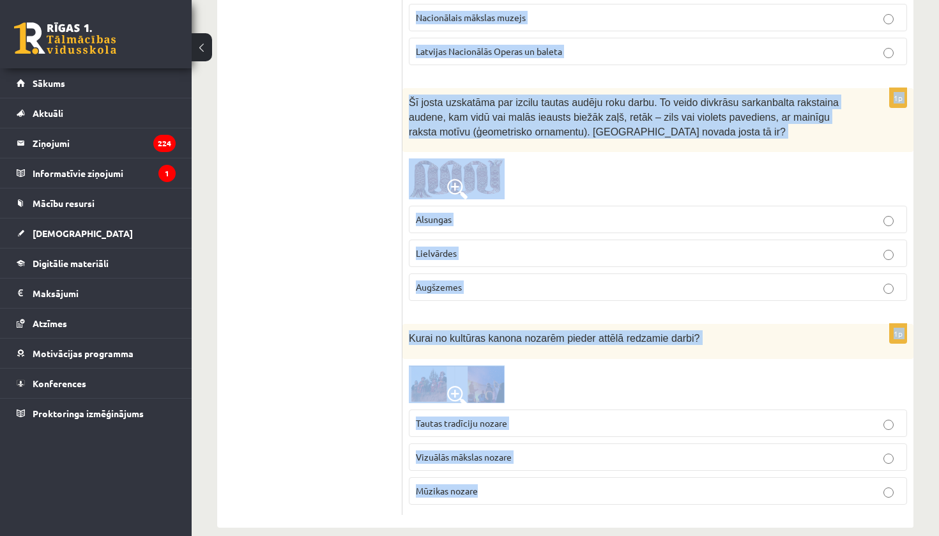
drag, startPoint x: 413, startPoint y: 255, endPoint x: 499, endPoint y: 534, distance: 292.3
copy form "Loremipsumd, sita co adipi el seddoeiu tempori ut laboreetdolore magnaaliqua. E…"
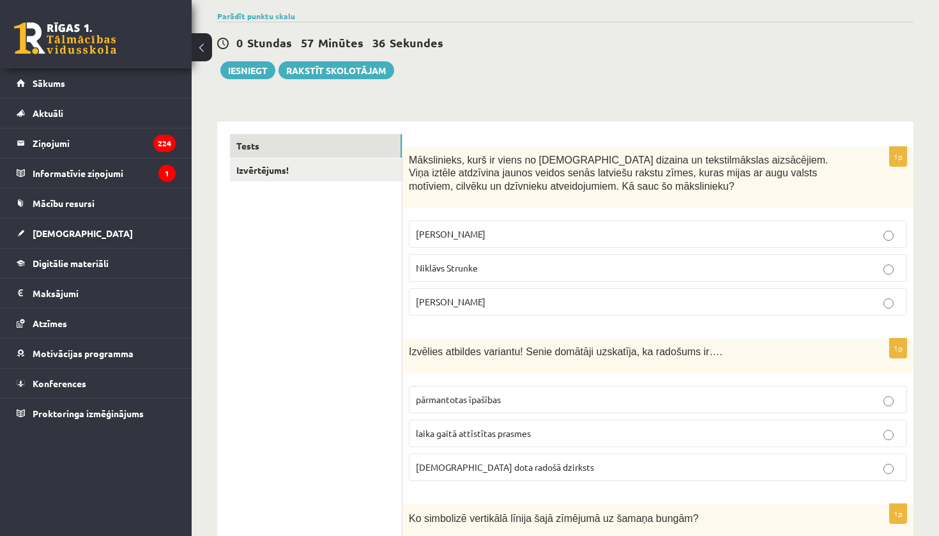
scroll to position [143, 0]
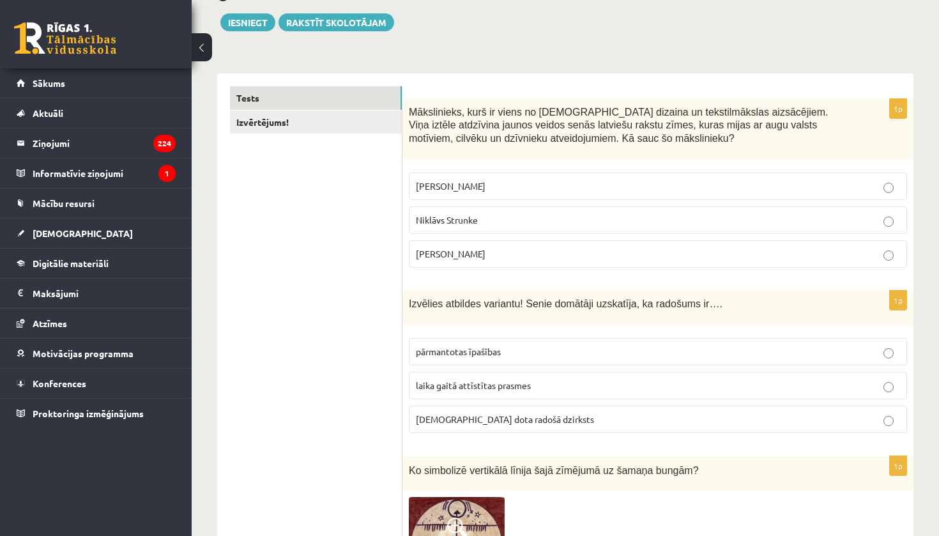
click at [657, 186] on p "Ansis Cīrulis" at bounding box center [658, 186] width 484 height 13
click at [569, 413] on p "dieva dota radošā dzirksts" at bounding box center [658, 419] width 484 height 13
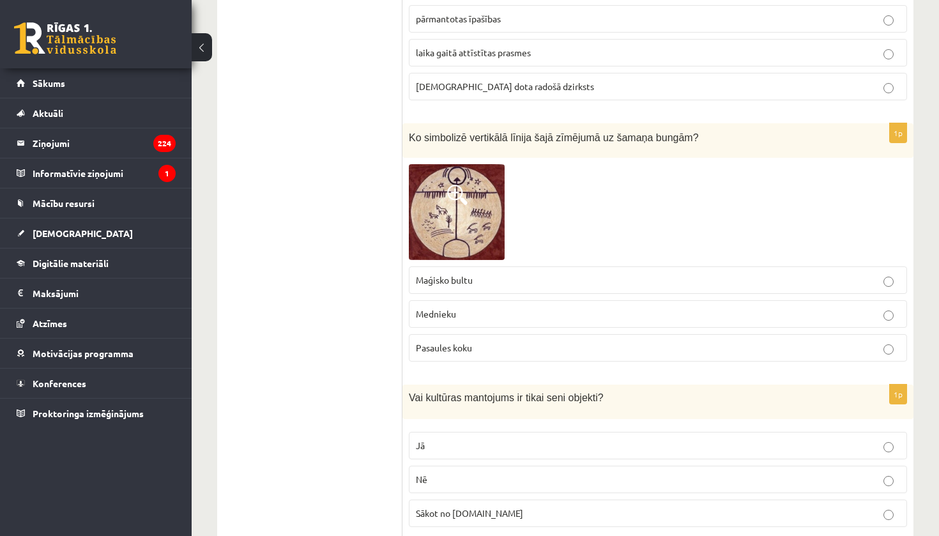
scroll to position [537, 0]
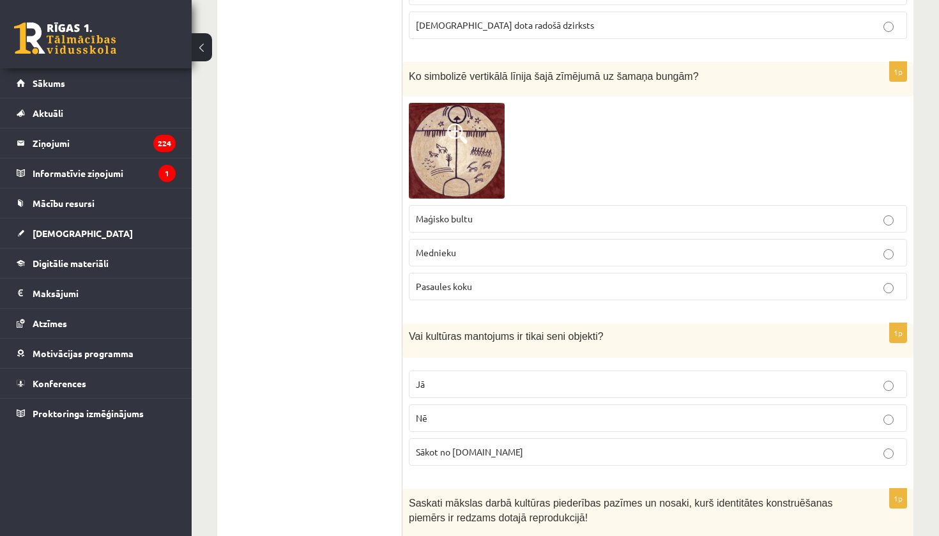
click at [505, 290] on p "Pasaules koku" at bounding box center [658, 286] width 484 height 13
click at [480, 415] on p "Nē" at bounding box center [658, 418] width 484 height 13
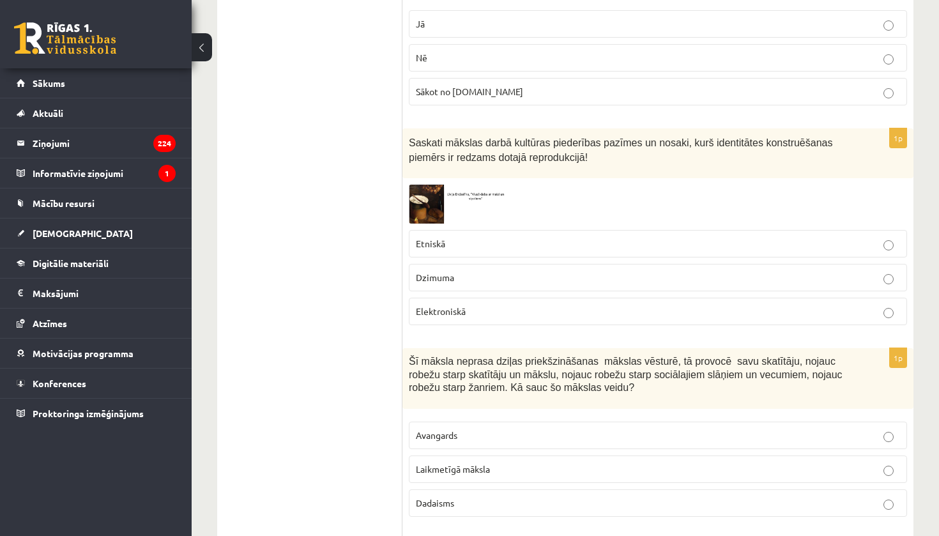
scroll to position [925, 0]
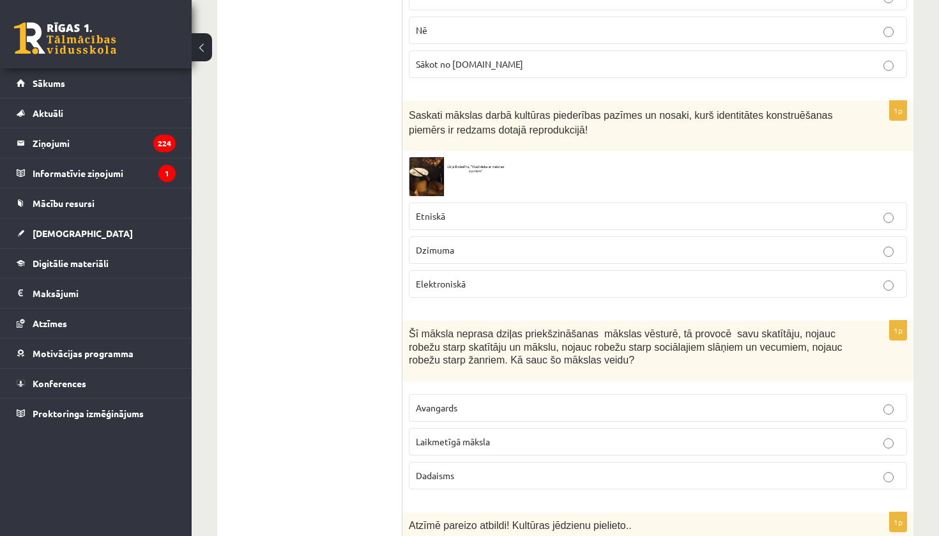
click at [458, 210] on p "Etniskā" at bounding box center [658, 216] width 484 height 13
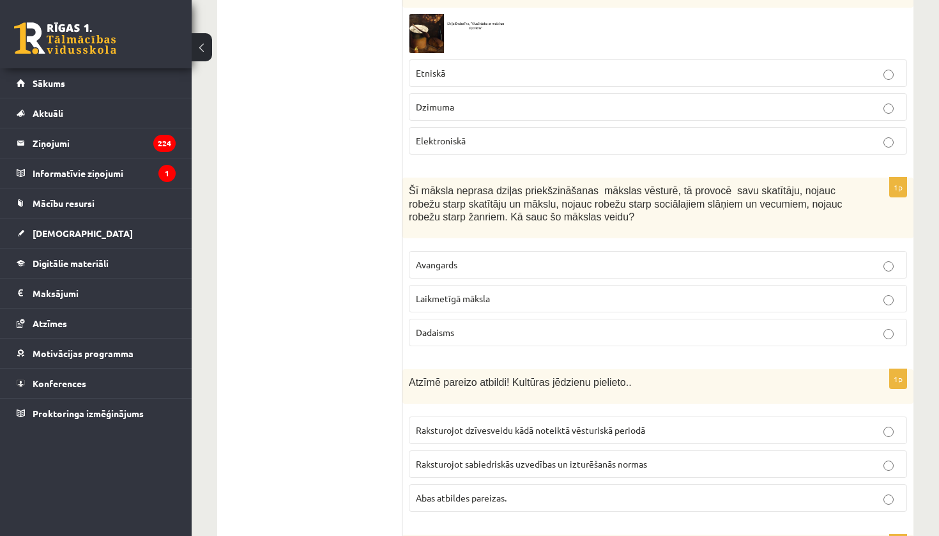
scroll to position [1109, 0]
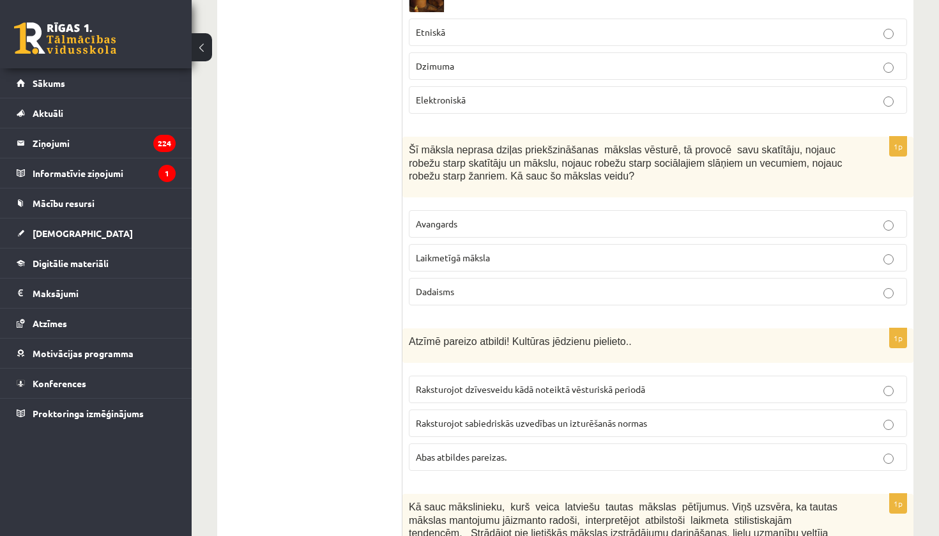
click at [601, 251] on p "Laikmetīgā māksla" at bounding box center [658, 257] width 484 height 13
click at [564, 457] on p "Abas atbildes pareizas." at bounding box center [658, 457] width 484 height 13
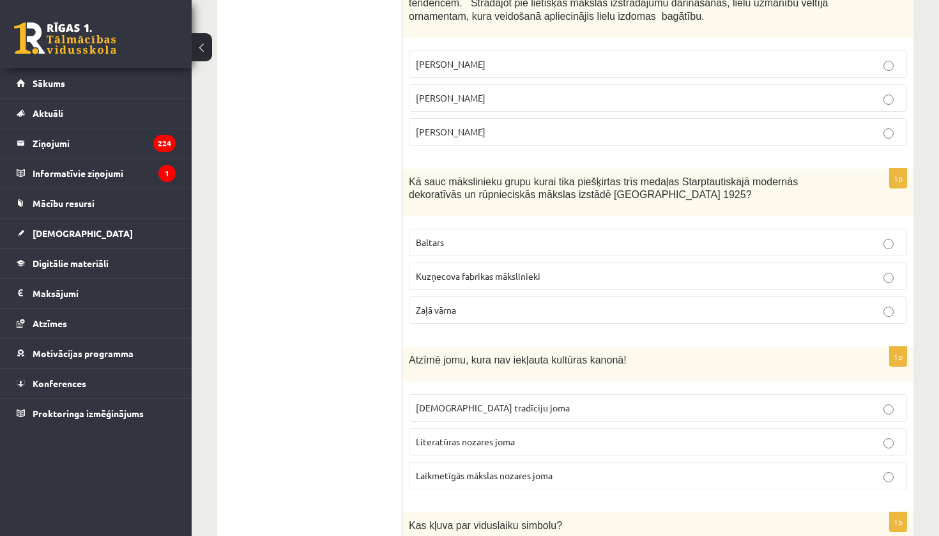
scroll to position [1626, 0]
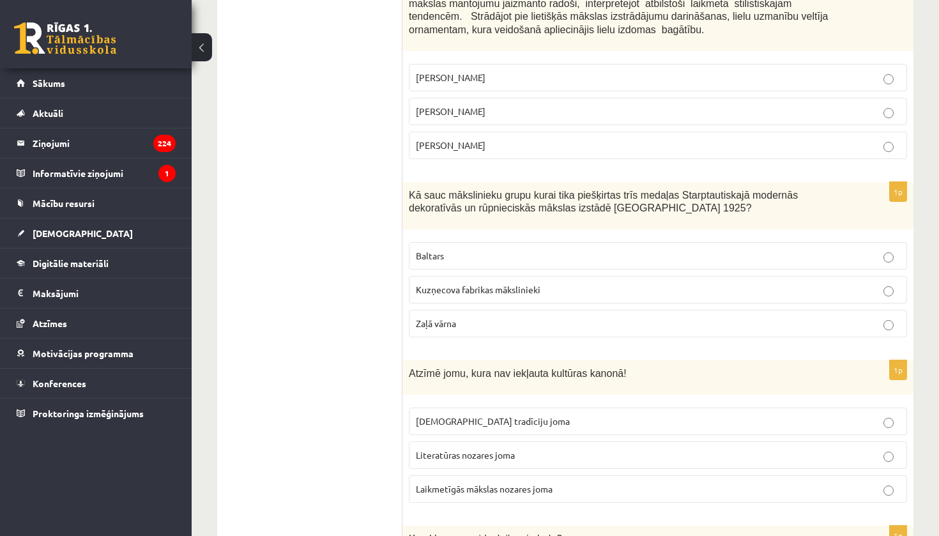
click at [523, 114] on label "Jūlijs Madernieks" at bounding box center [658, 111] width 498 height 27
click at [497, 249] on p "Baltars" at bounding box center [658, 255] width 484 height 13
click at [547, 483] on span "Laikmetīgās mākslas nozares joma" at bounding box center [484, 489] width 137 height 12
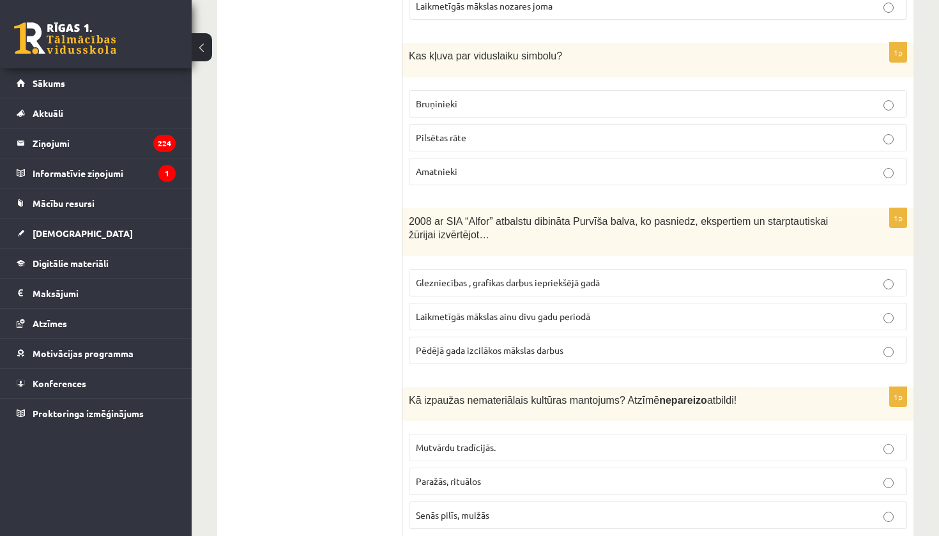
scroll to position [2116, 0]
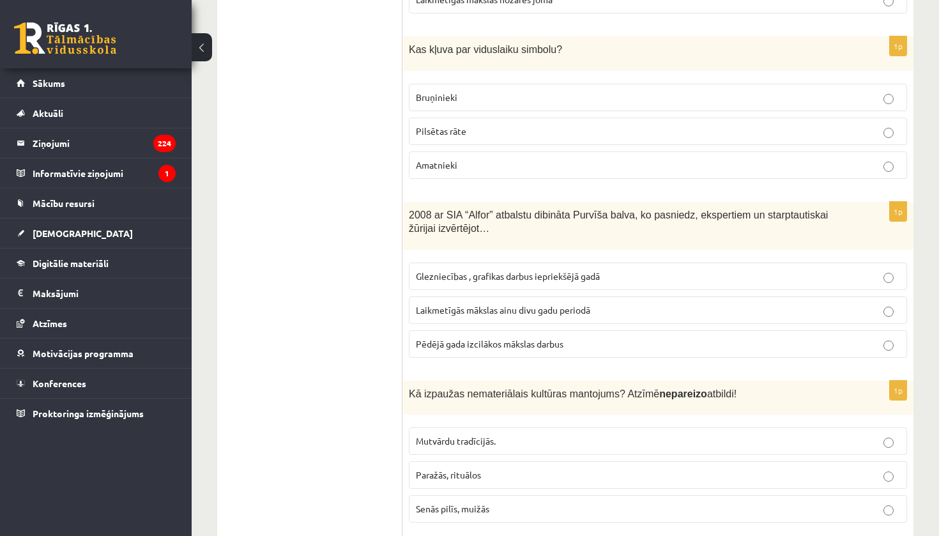
click at [442, 91] on span "Bruņinieki" at bounding box center [437, 97] width 42 height 12
click at [590, 297] on label "Laikmetīgās mākslas ainu divu gadu periodā" at bounding box center [658, 310] width 498 height 27
click at [560, 505] on p "Senās pilīs, muižās" at bounding box center [658, 508] width 484 height 13
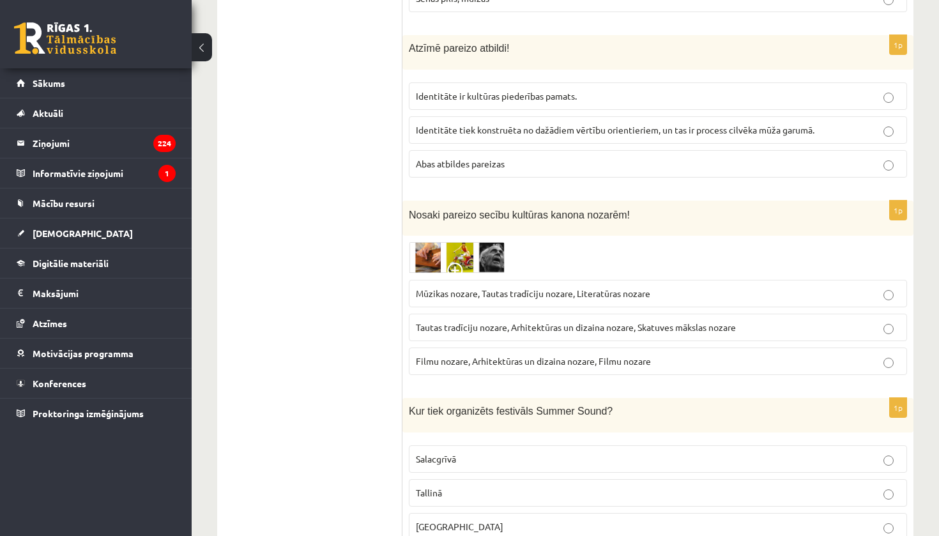
scroll to position [2620, 0]
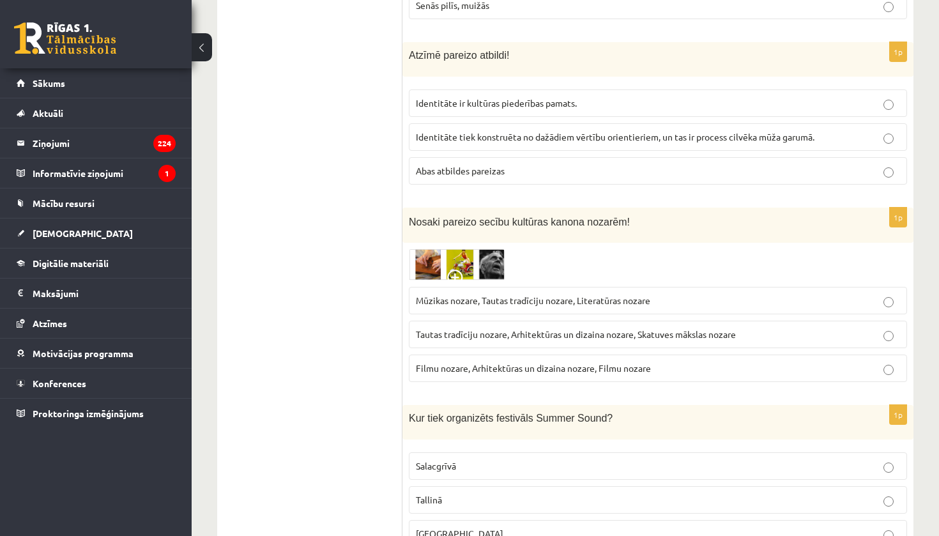
click at [475, 165] on span "Abas atbildes pareizas" at bounding box center [460, 171] width 89 height 12
click at [506, 332] on p "Tautas tradīciju nozare, Arhitektūras un dizaina nozare, Skatuves mākslas nozare" at bounding box center [658, 334] width 484 height 13
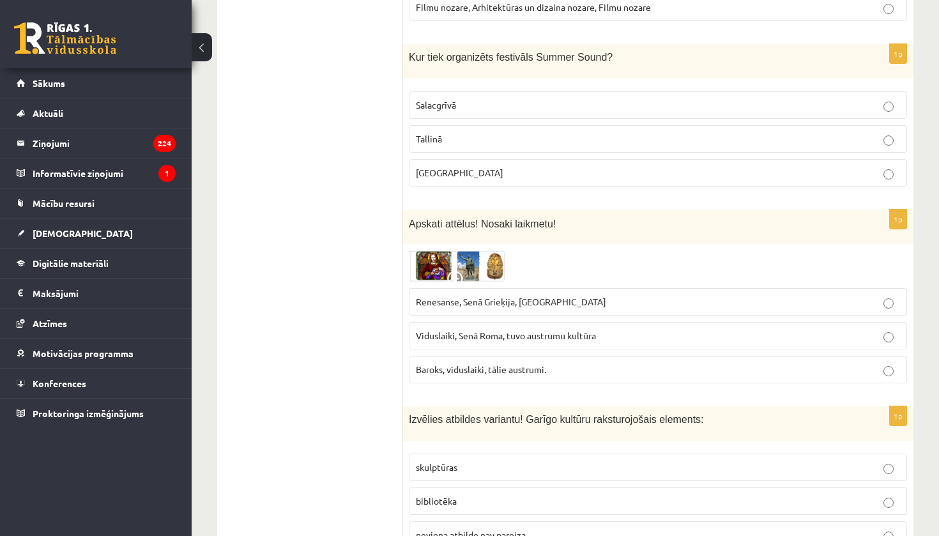
scroll to position [2994, 0]
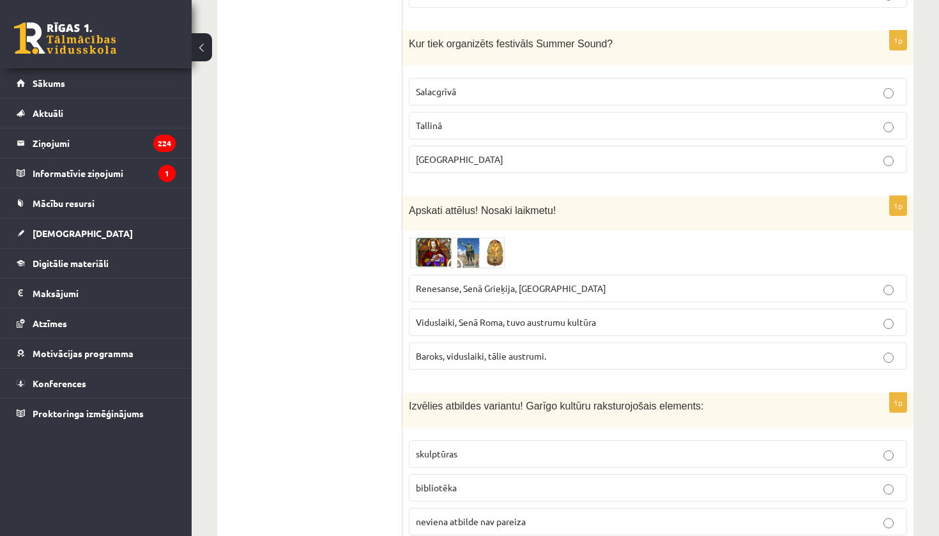
click at [516, 146] on label "Liepājā" at bounding box center [658, 159] width 498 height 27
click at [516, 275] on label "Renesanse, Senā Grieķija, Ēģipte" at bounding box center [658, 288] width 498 height 27
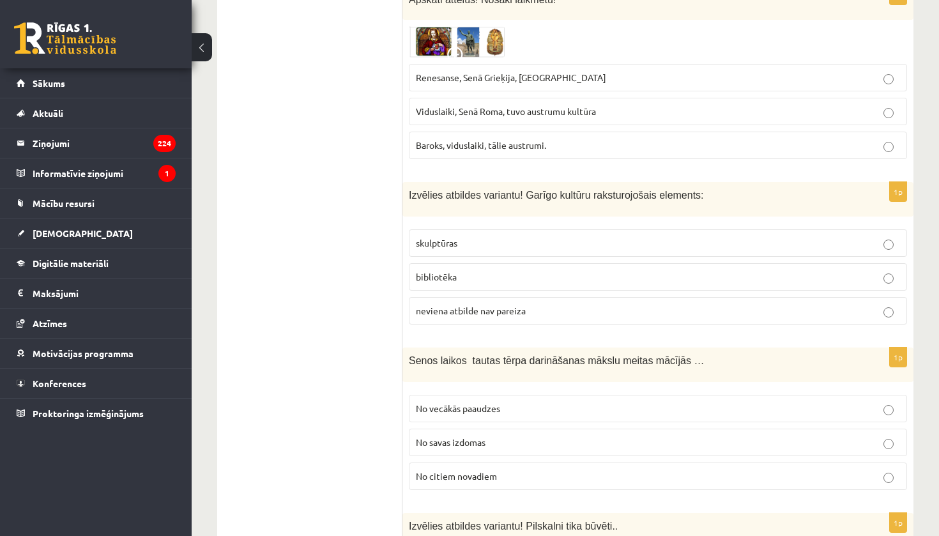
scroll to position [3198, 0]
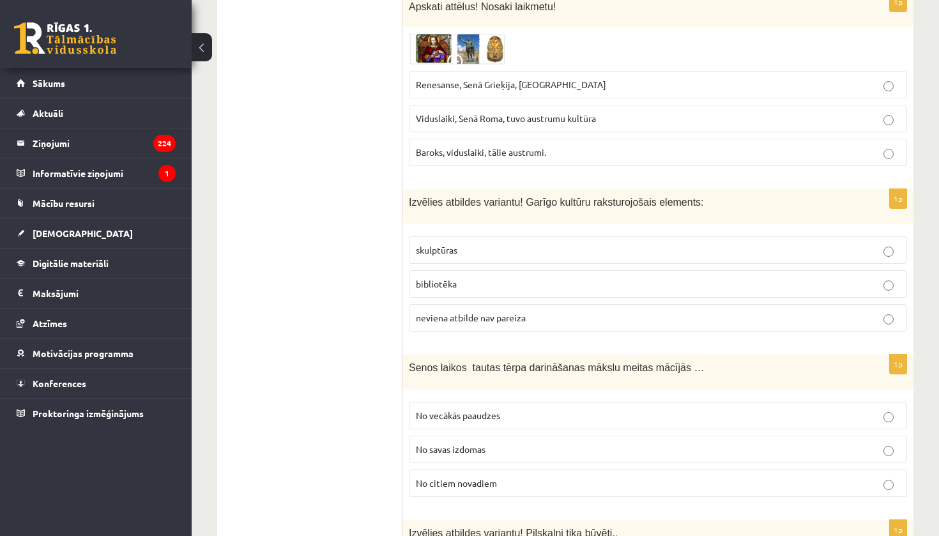
click at [509, 277] on p "bibliotēka" at bounding box center [658, 283] width 484 height 13
click at [488, 410] on span "No vecākās paaudzes" at bounding box center [458, 416] width 84 height 12
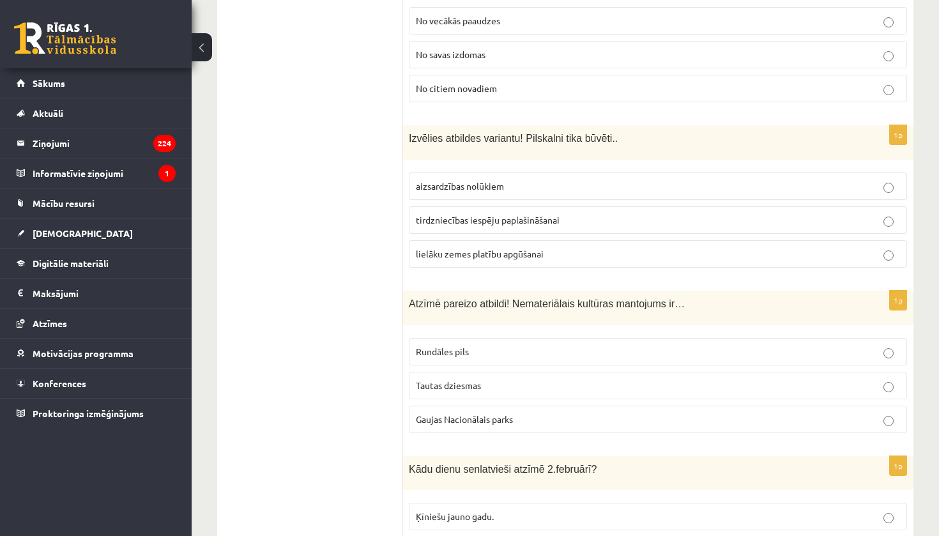
scroll to position [3668, 0]
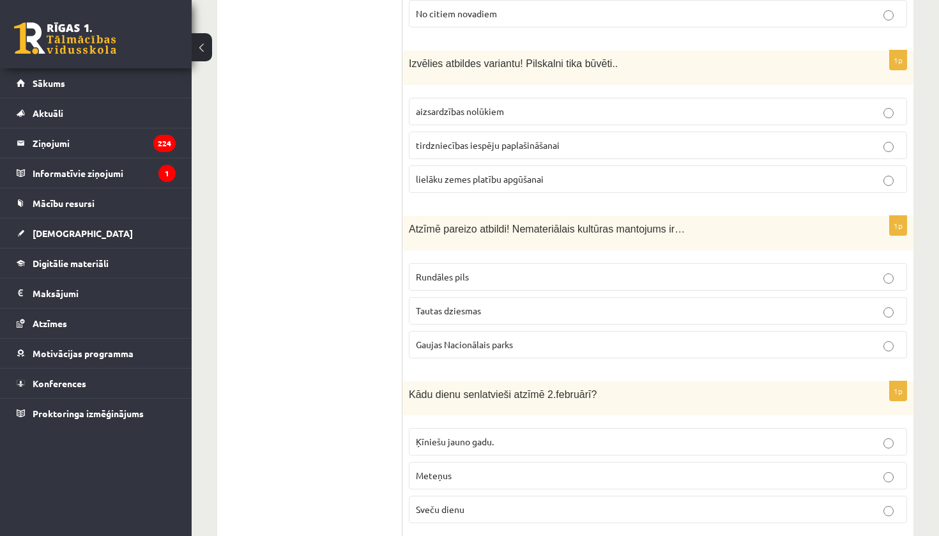
click at [547, 105] on p "aizsardzības nolūkiem" at bounding box center [658, 111] width 484 height 13
click at [468, 305] on span "Tautas dziesmas" at bounding box center [448, 311] width 65 height 12
click at [555, 503] on p "Sveču dienu" at bounding box center [658, 509] width 484 height 13
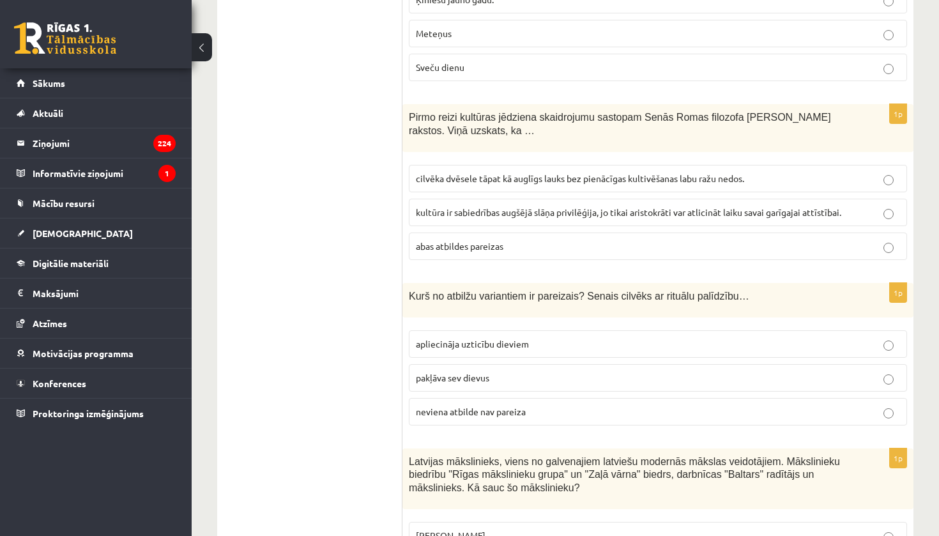
scroll to position [4117, 0]
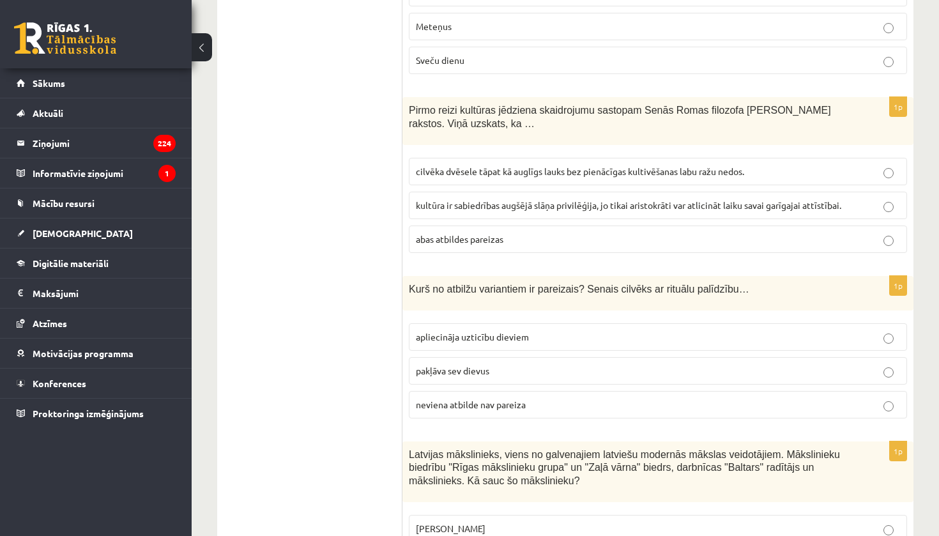
click at [502, 165] on p "cilvēka dvēsele tāpat kā auglīgs lauks bez pienācīgas kultivēšanas labu ražu ne…" at bounding box center [658, 171] width 484 height 13
click at [497, 331] on span "apliecināja uzticību dieviem" at bounding box center [472, 337] width 113 height 12
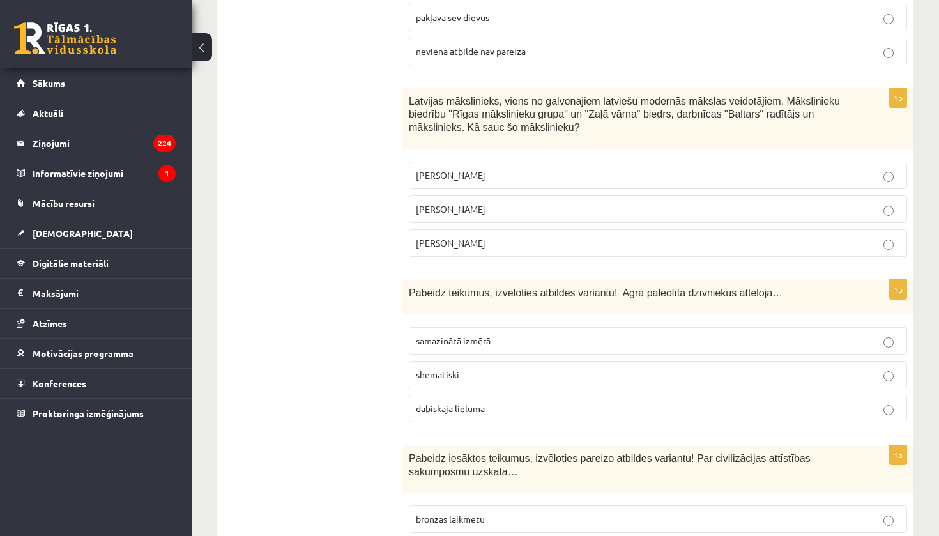
scroll to position [4491, 0]
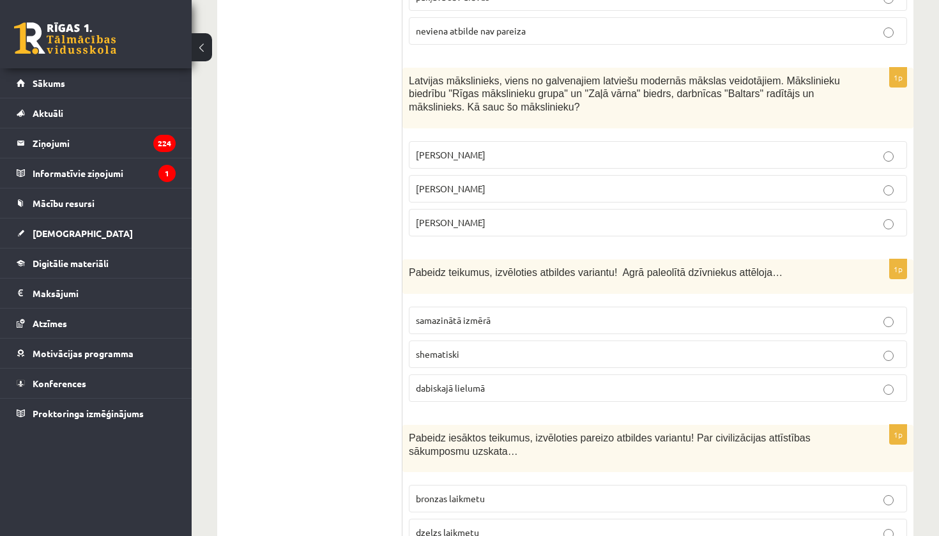
click at [461, 183] on span "Romāns Suta" at bounding box center [451, 189] width 70 height 12
click at [513, 380] on label "dabiskajā lielumā" at bounding box center [658, 387] width 498 height 27
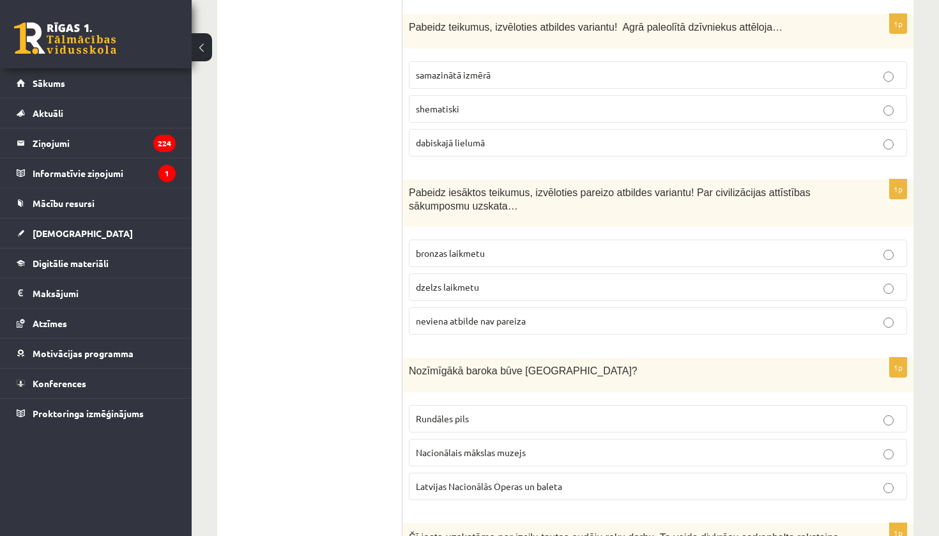
scroll to position [4757, 0]
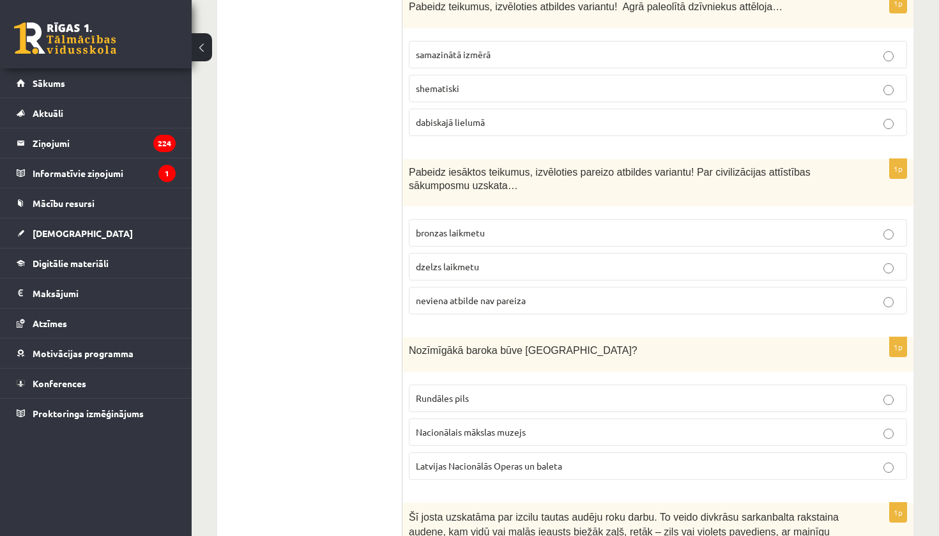
click at [496, 295] on span "neviena atbilde nav pareiza" at bounding box center [471, 301] width 110 height 12
click at [454, 392] on span "Rundāles pils" at bounding box center [442, 398] width 53 height 12
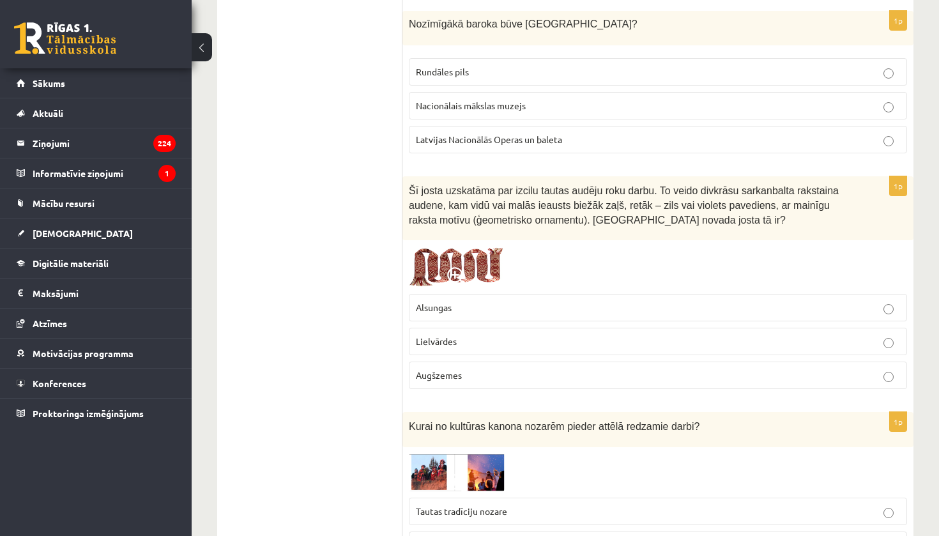
scroll to position [5090, 0]
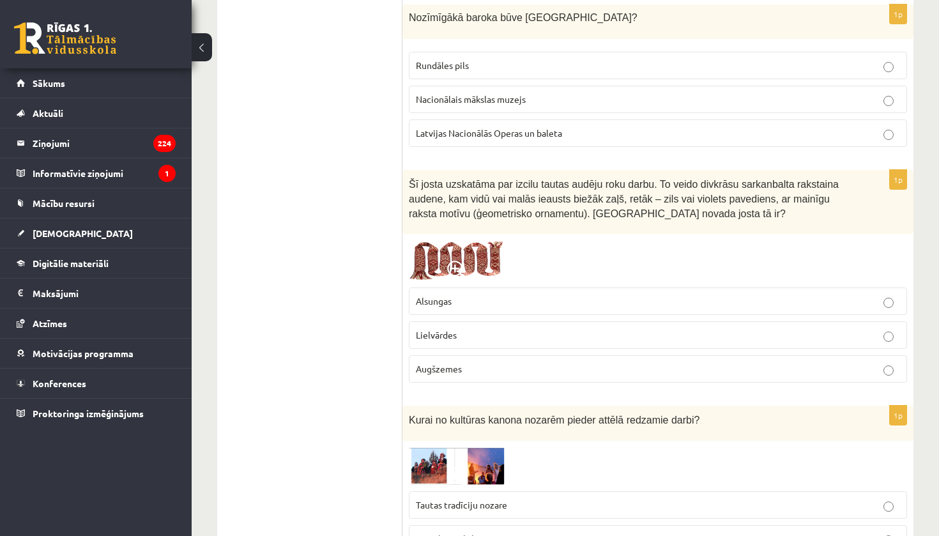
click at [540, 328] on p "Lielvārdes" at bounding box center [658, 334] width 484 height 13
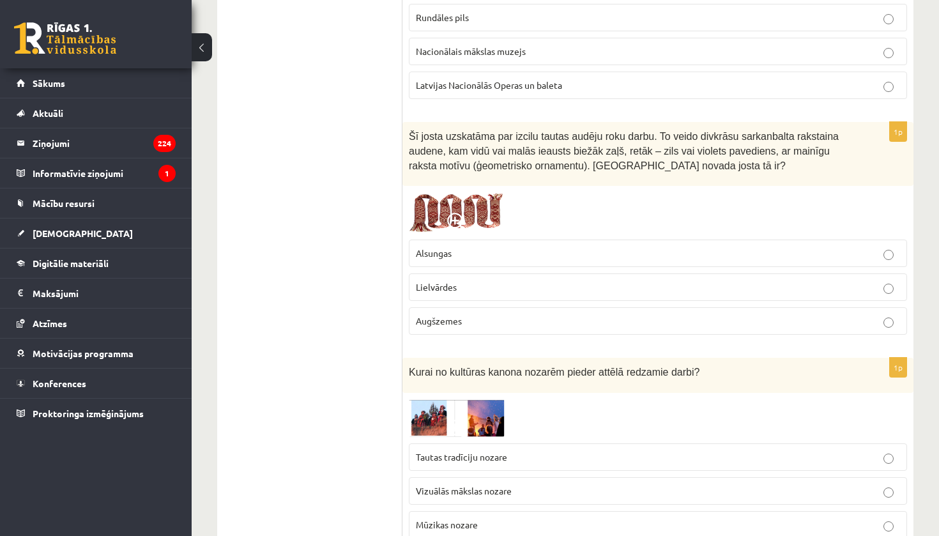
scroll to position [5171, 0]
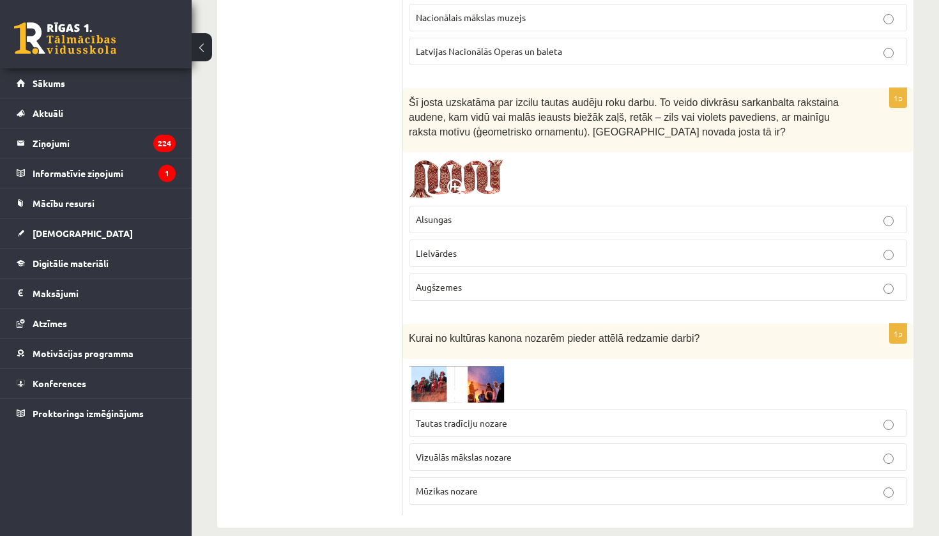
click at [436, 376] on img at bounding box center [457, 385] width 96 height 38
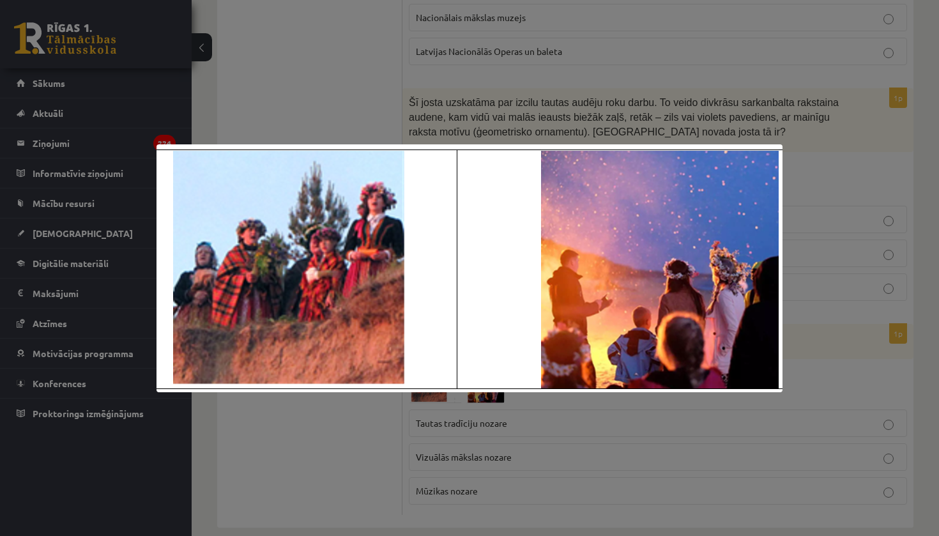
click at [438, 424] on div at bounding box center [469, 268] width 939 height 536
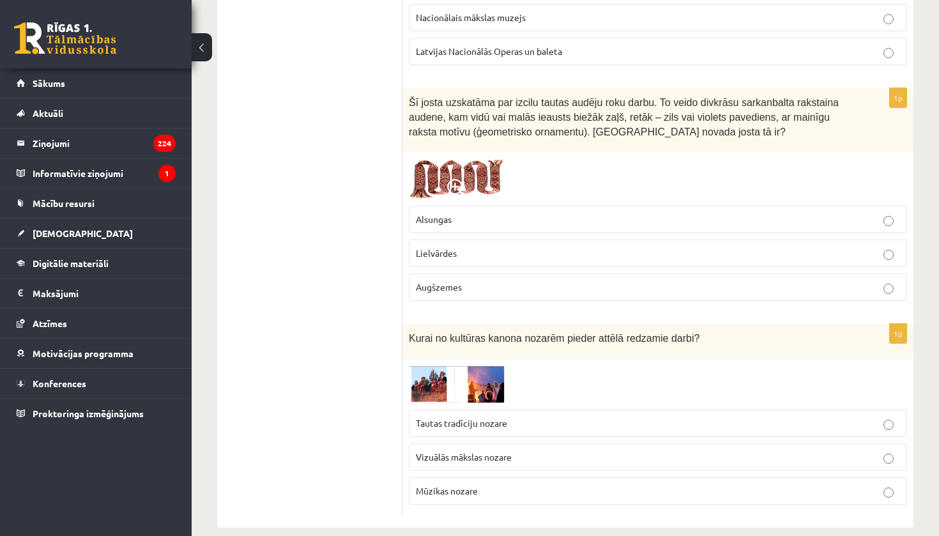
click at [515, 417] on p "Tautas tradīciju nozare" at bounding box center [658, 423] width 484 height 13
click at [469, 383] on img at bounding box center [457, 385] width 96 height 38
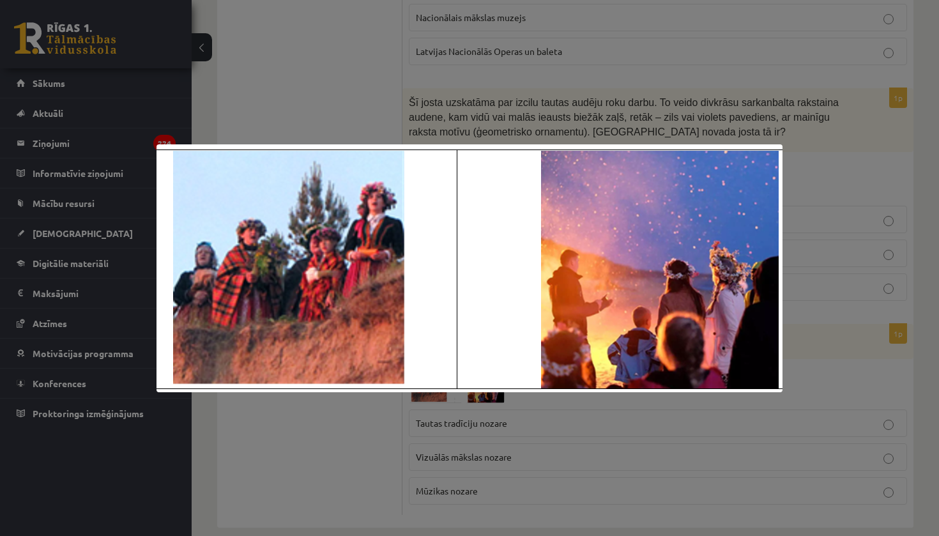
click at [462, 426] on div at bounding box center [469, 268] width 939 height 536
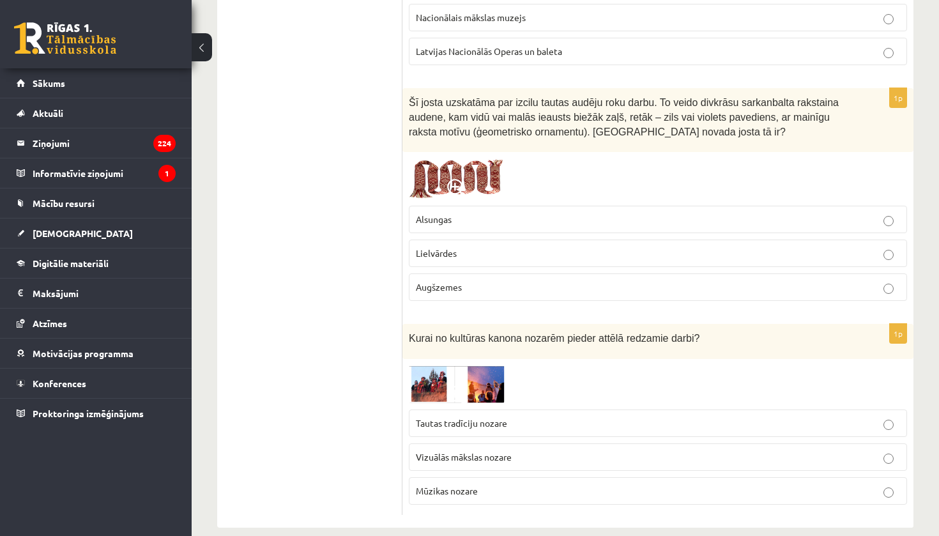
click at [476, 485] on span "Mūzikas nozare" at bounding box center [447, 491] width 62 height 12
click at [498, 417] on span "Tautas tradīciju nozare" at bounding box center [461, 423] width 91 height 12
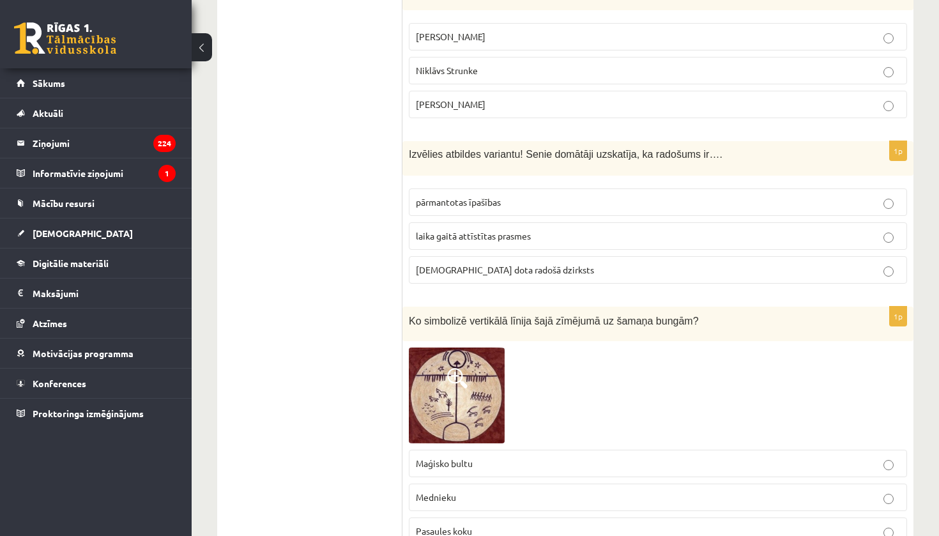
scroll to position [0, 0]
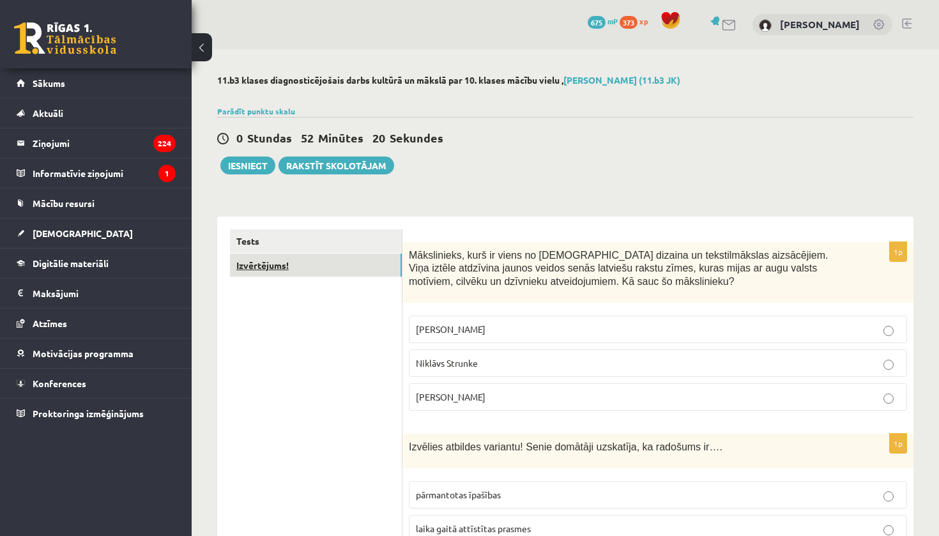
click at [281, 274] on link "Izvērtējums!" at bounding box center [316, 266] width 172 height 24
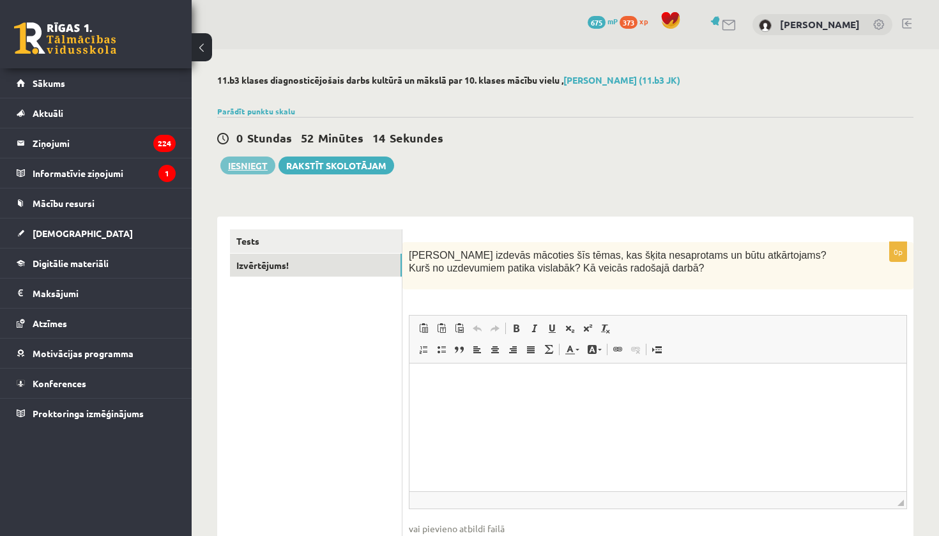
click at [249, 170] on button "Iesniegt" at bounding box center [247, 166] width 55 height 18
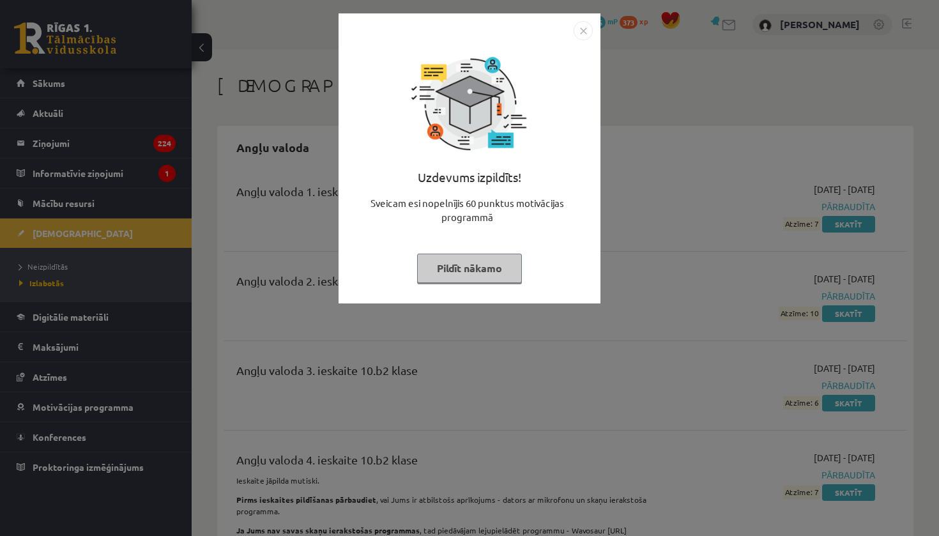
click at [585, 36] on img "Close" at bounding box center [583, 30] width 19 height 19
